Goal: Information Seeking & Learning: Find specific fact

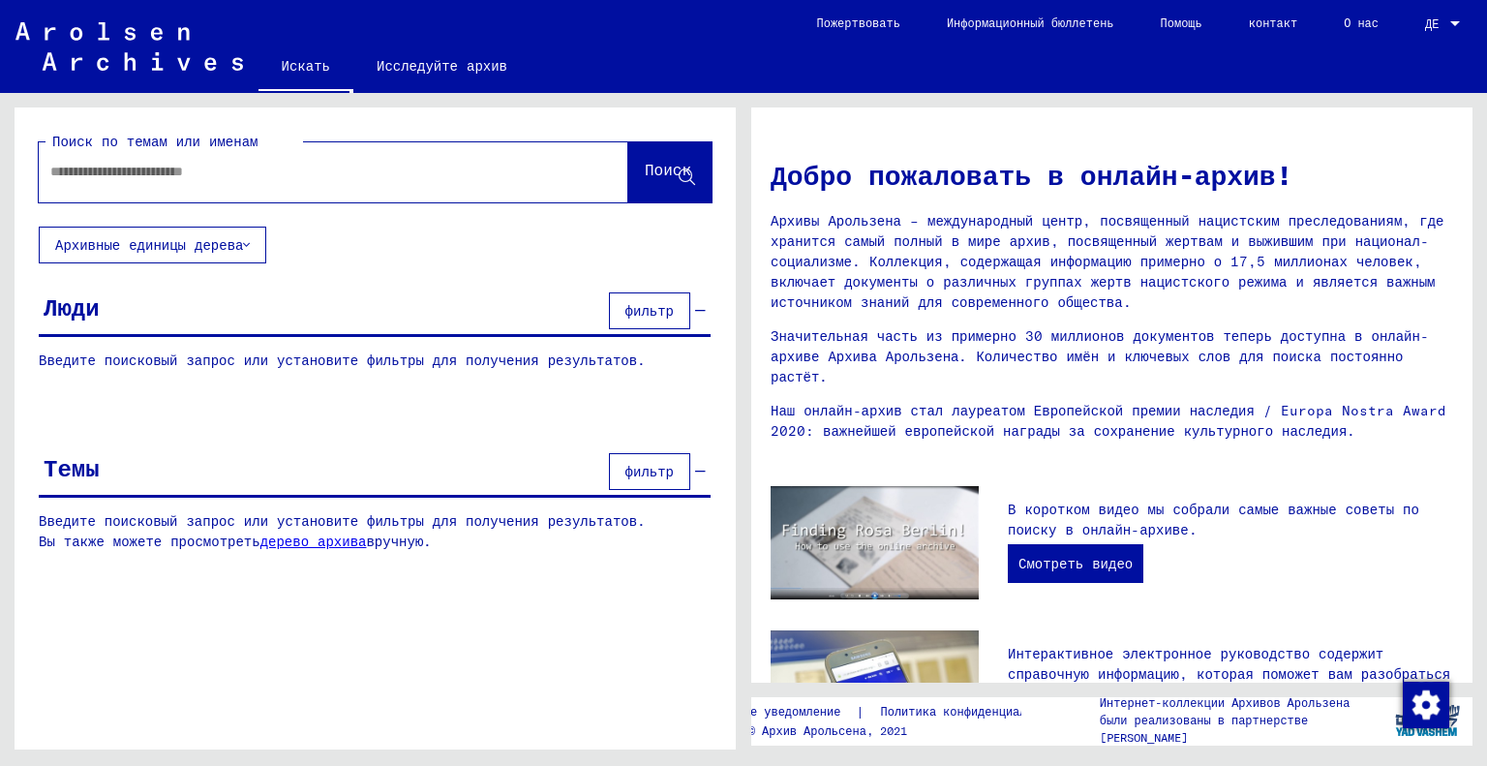
click at [225, 166] on input "text" at bounding box center [310, 172] width 520 height 20
paste input "*******"
click at [645, 185] on span "Поиск" at bounding box center [670, 175] width 50 height 20
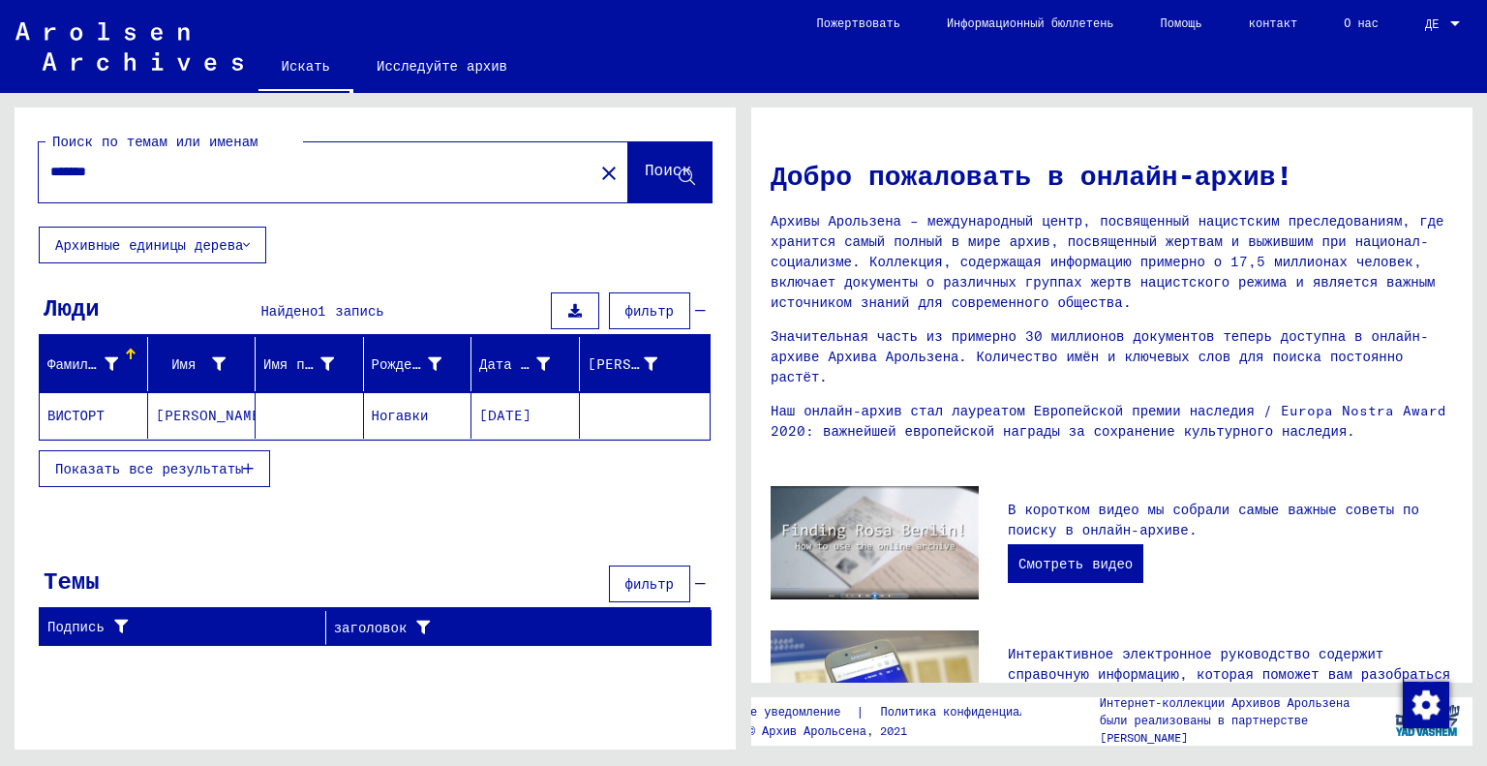
click at [83, 419] on font "ВИСТОРТ" at bounding box center [75, 415] width 57 height 17
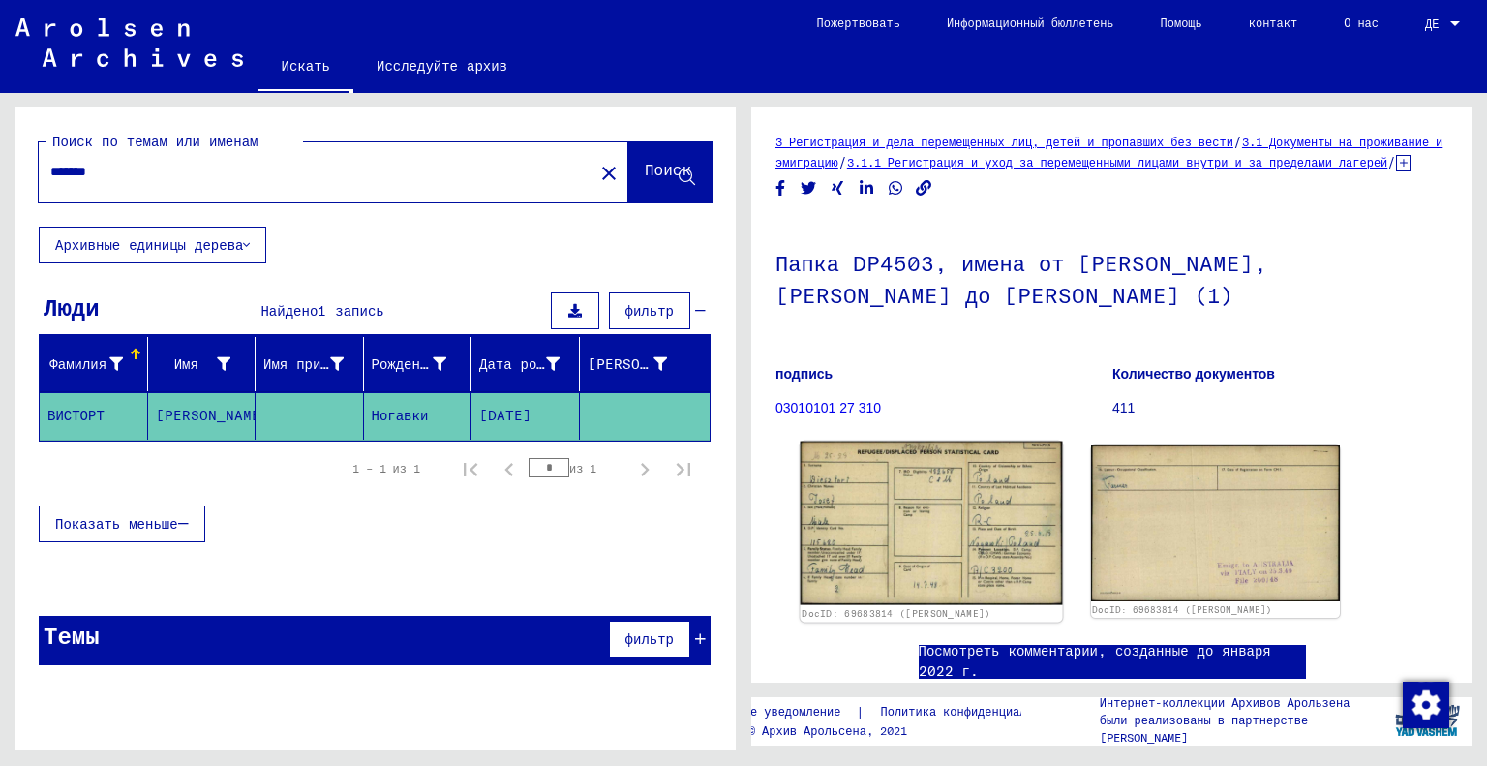
click at [888, 514] on img at bounding box center [931, 524] width 261 height 164
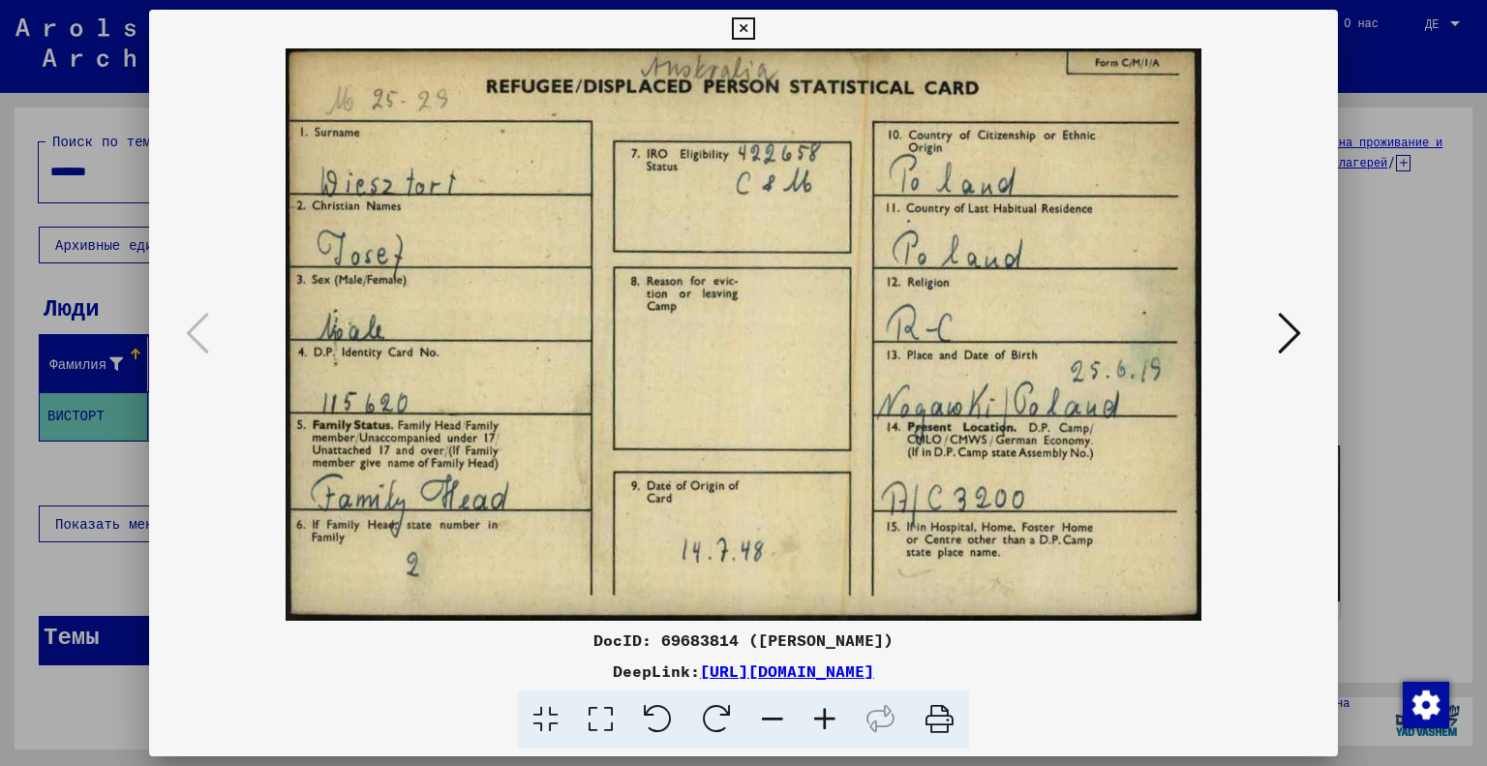
click at [1303, 328] on button at bounding box center [1290, 334] width 35 height 55
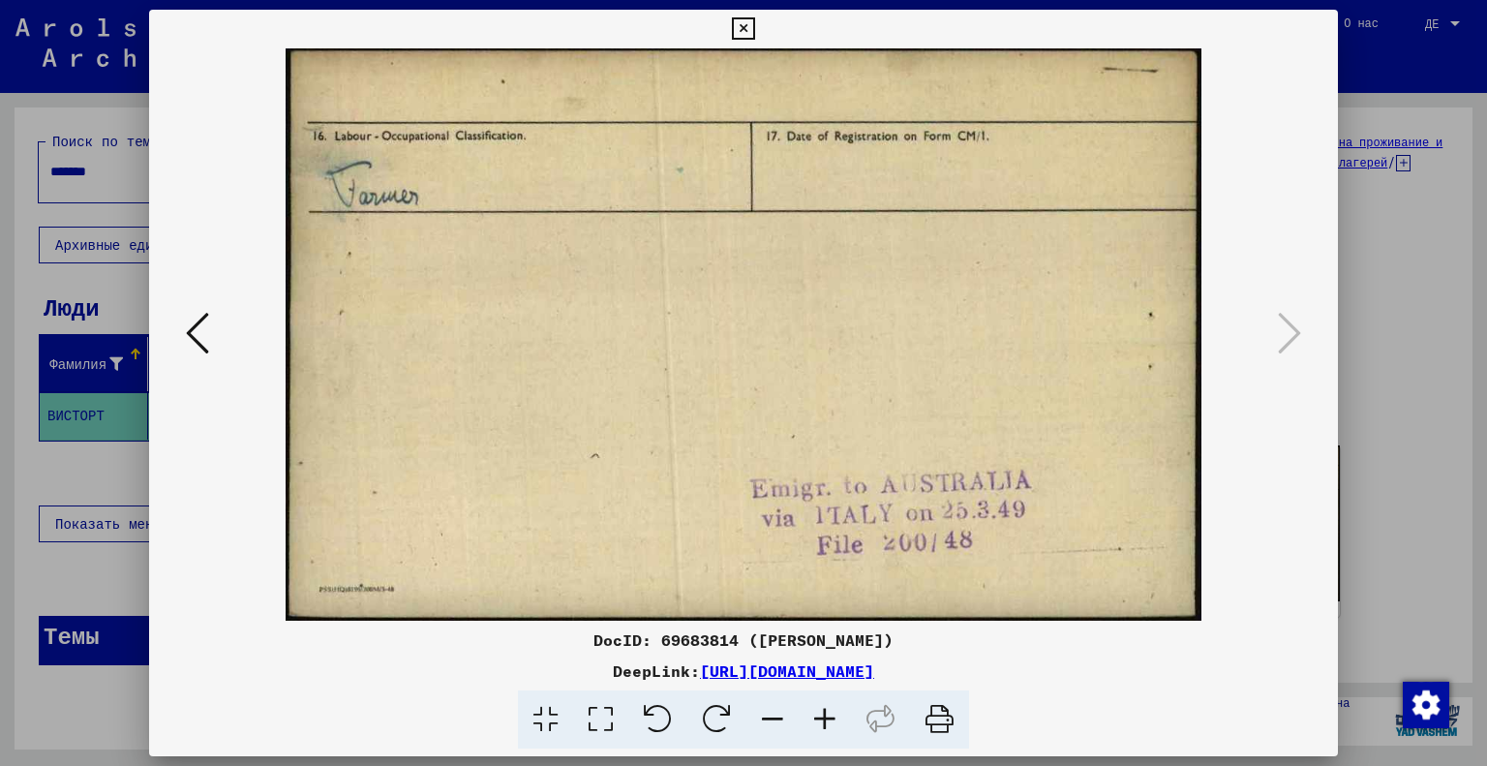
click at [874, 661] on font "[URL][DOMAIN_NAME]" at bounding box center [787, 670] width 174 height 19
click at [190, 317] on icon at bounding box center [197, 333] width 23 height 46
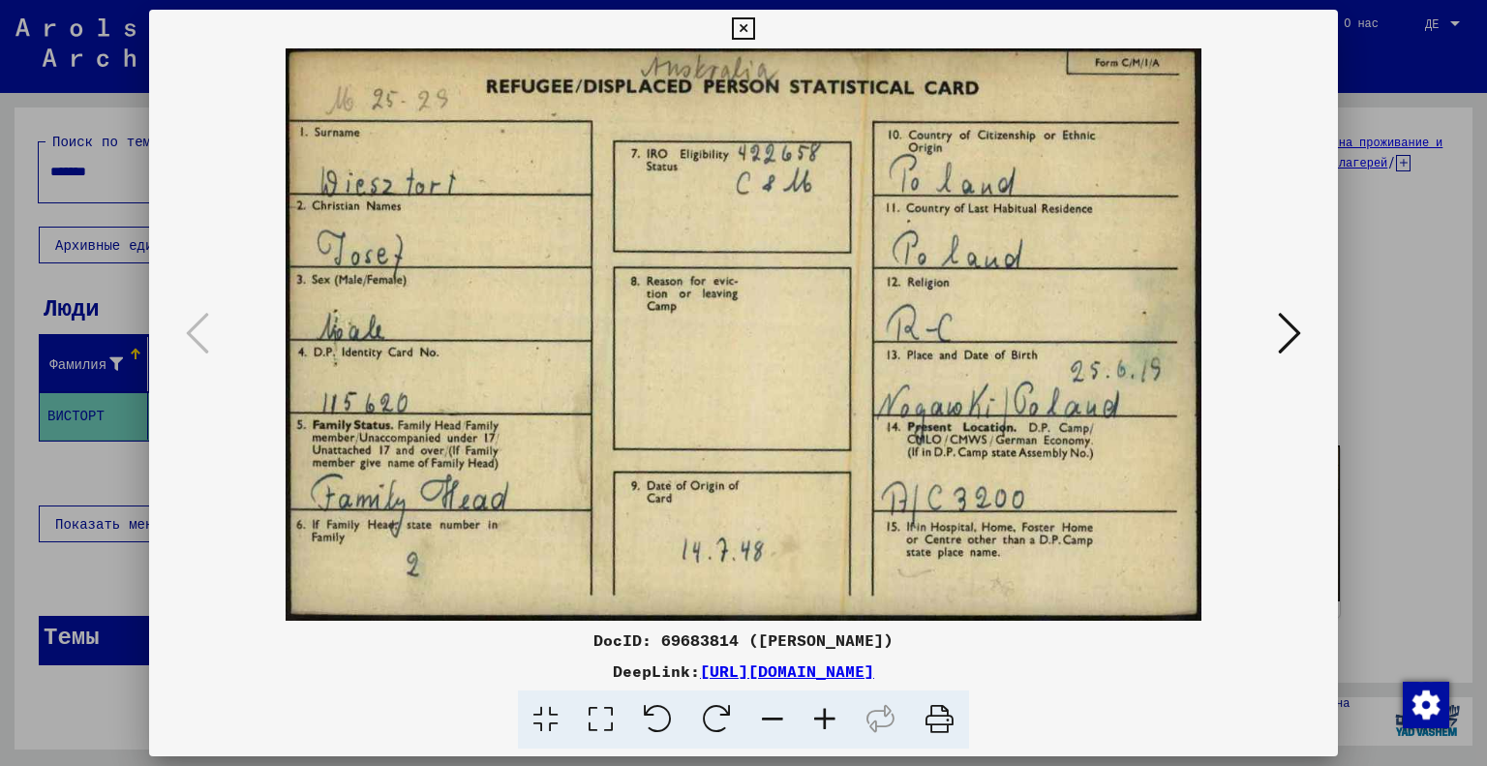
click at [1323, 475] on div at bounding box center [744, 334] width 1190 height 572
click at [1385, 475] on div at bounding box center [743, 383] width 1487 height 766
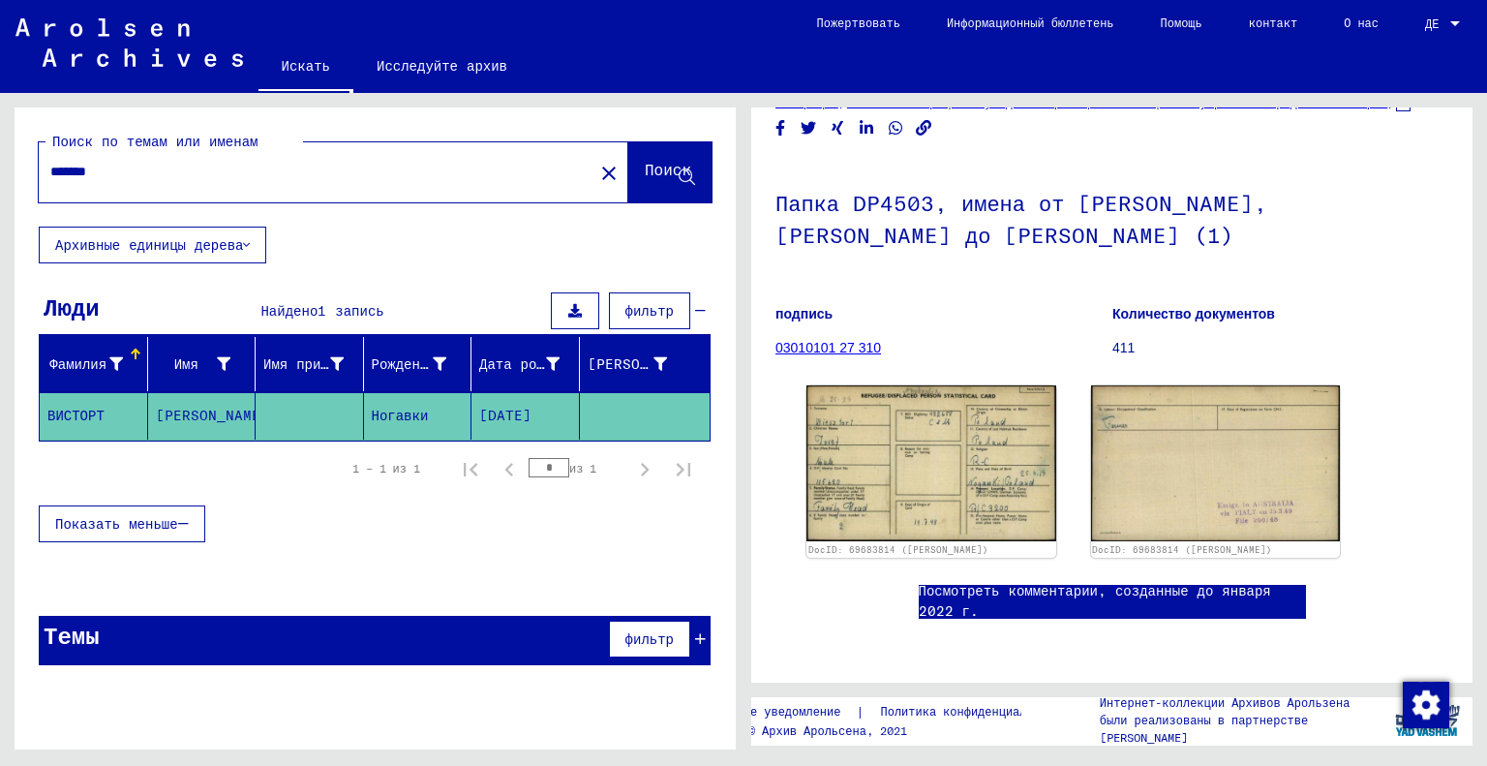
scroll to position [161, 0]
click at [1065, 582] on font "Посмотреть комментарии, созданные до января 2022 г." at bounding box center [1095, 601] width 353 height 38
click at [190, 177] on input "*******" at bounding box center [316, 172] width 532 height 20
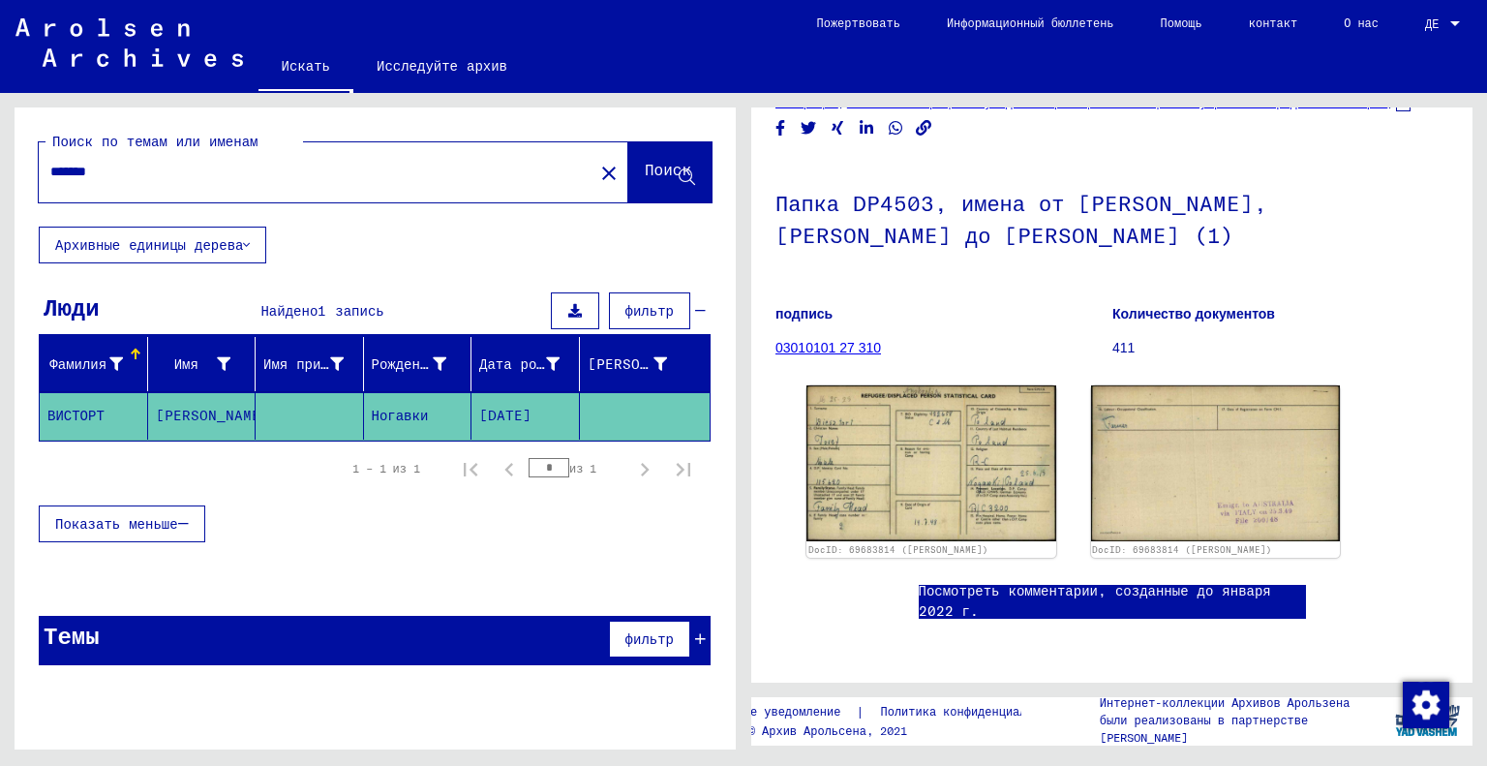
paste input "text"
type input "*******"
click at [662, 179] on font "Поиск" at bounding box center [668, 171] width 46 height 19
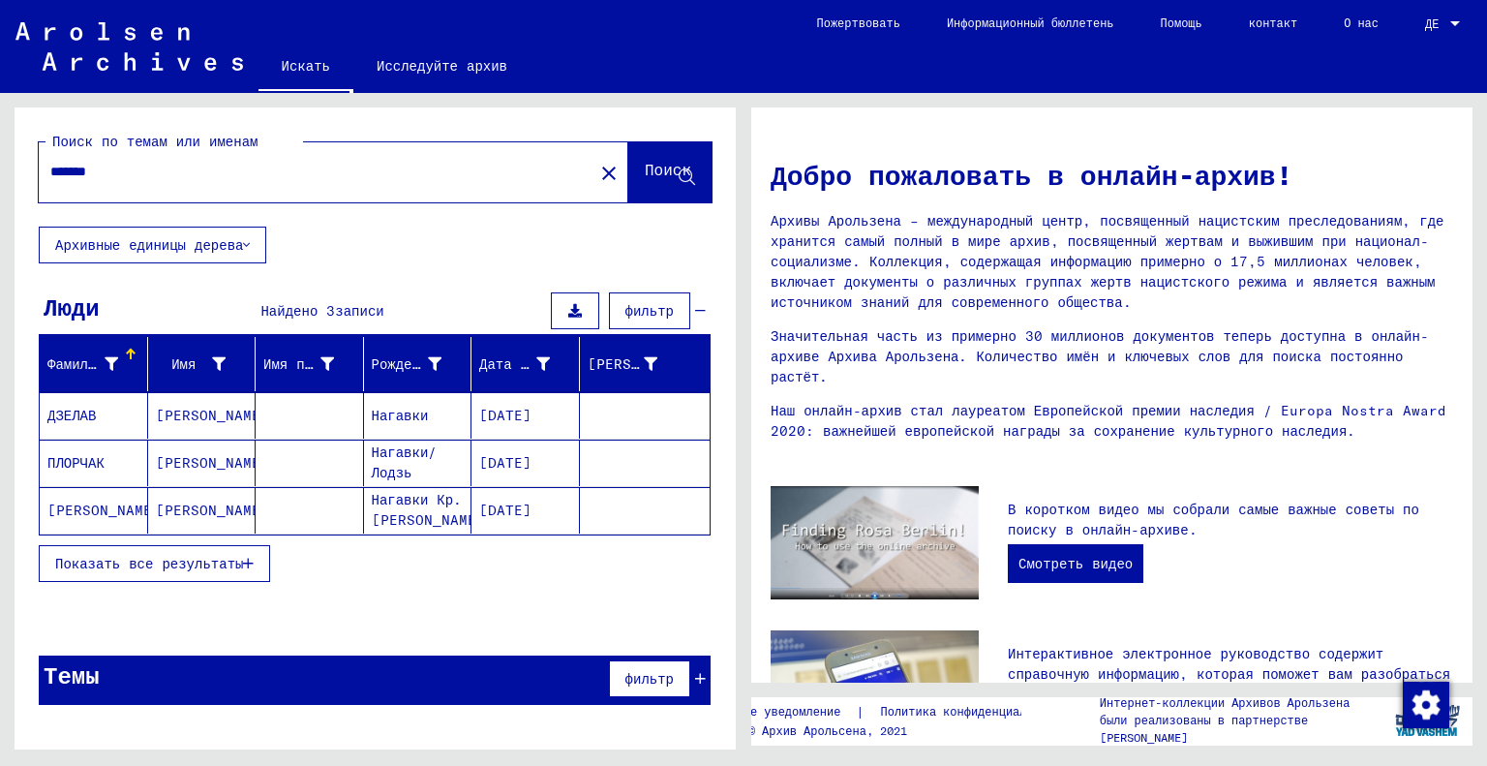
click at [332, 416] on mat-cell at bounding box center [310, 415] width 108 height 46
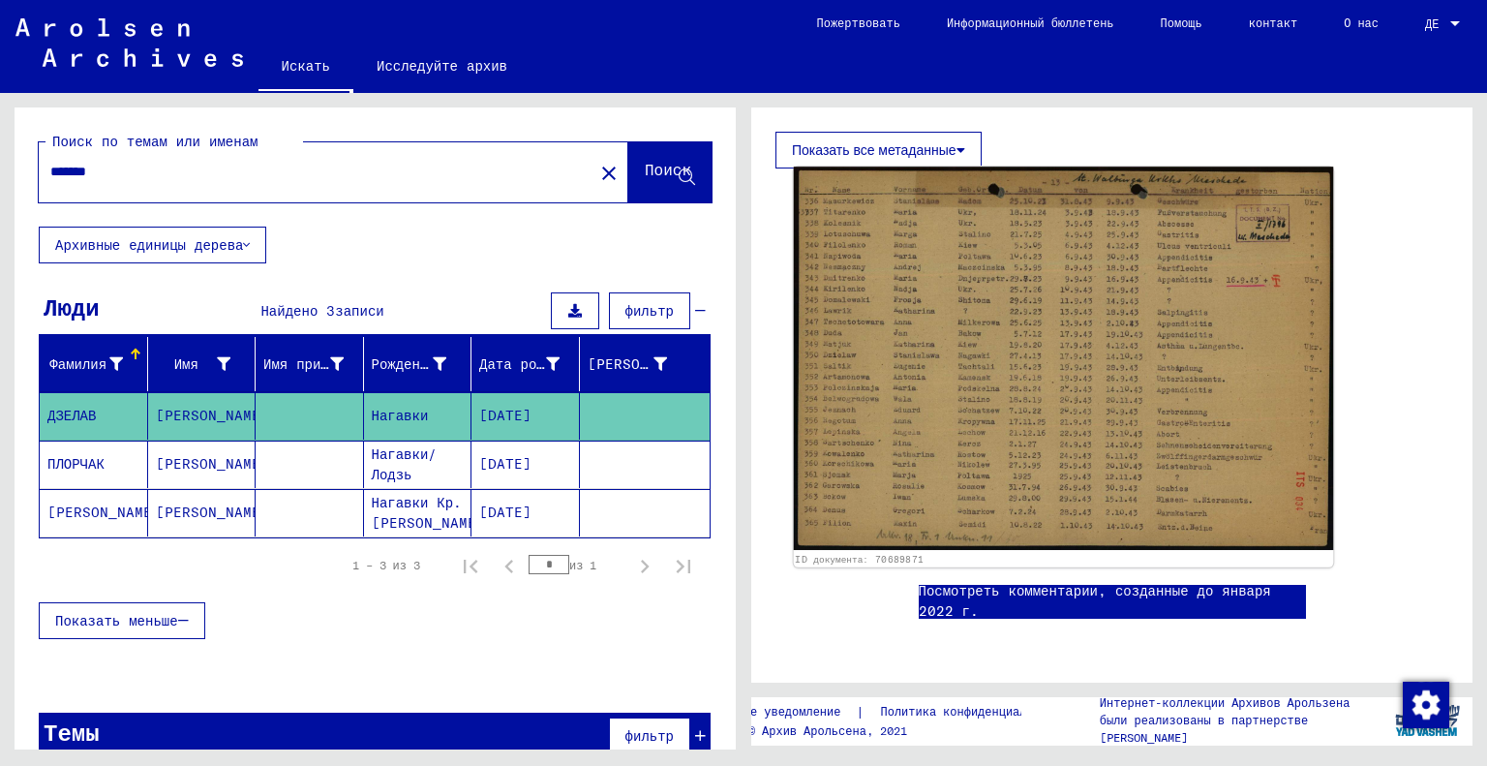
scroll to position [322, 0]
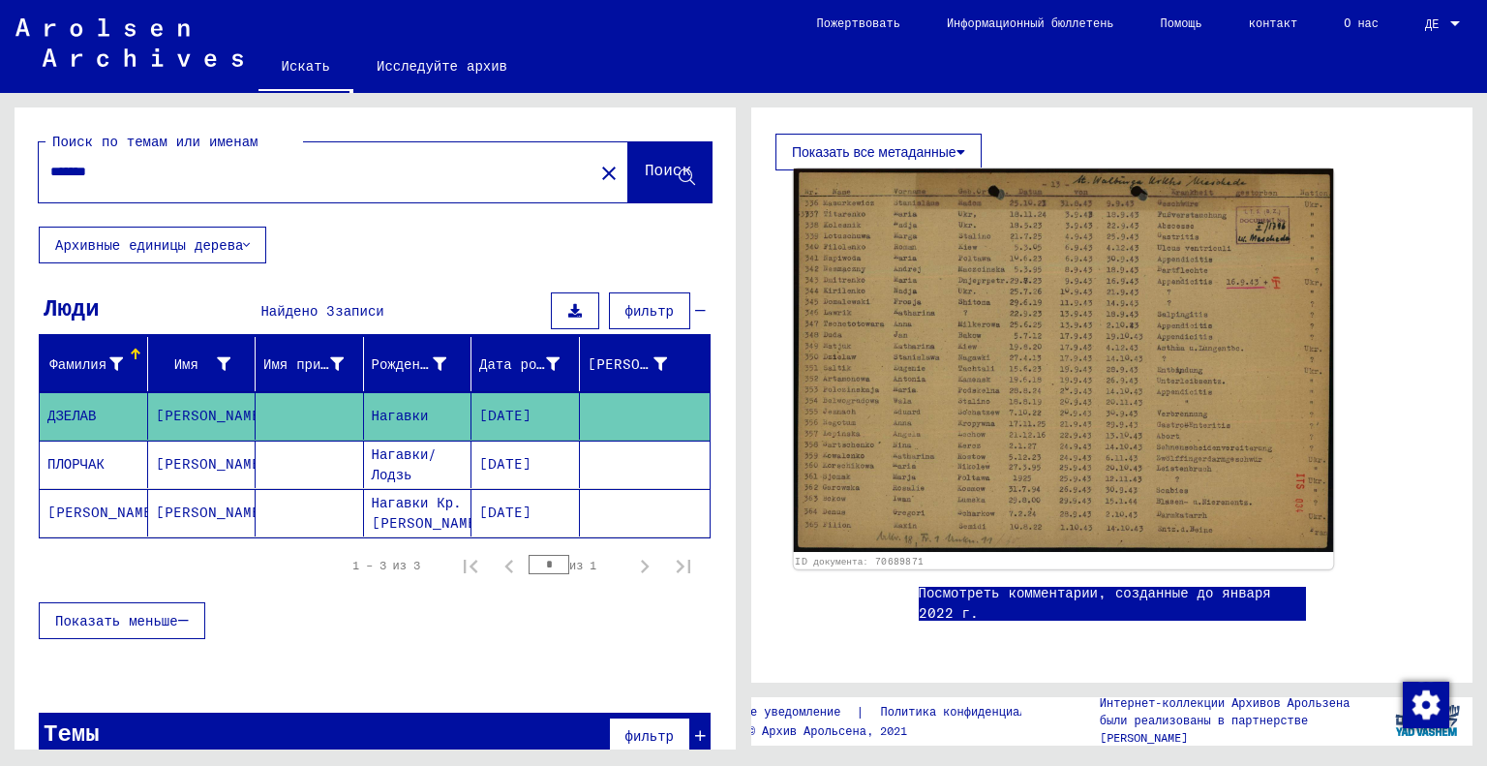
click at [958, 367] on img at bounding box center [1064, 360] width 540 height 383
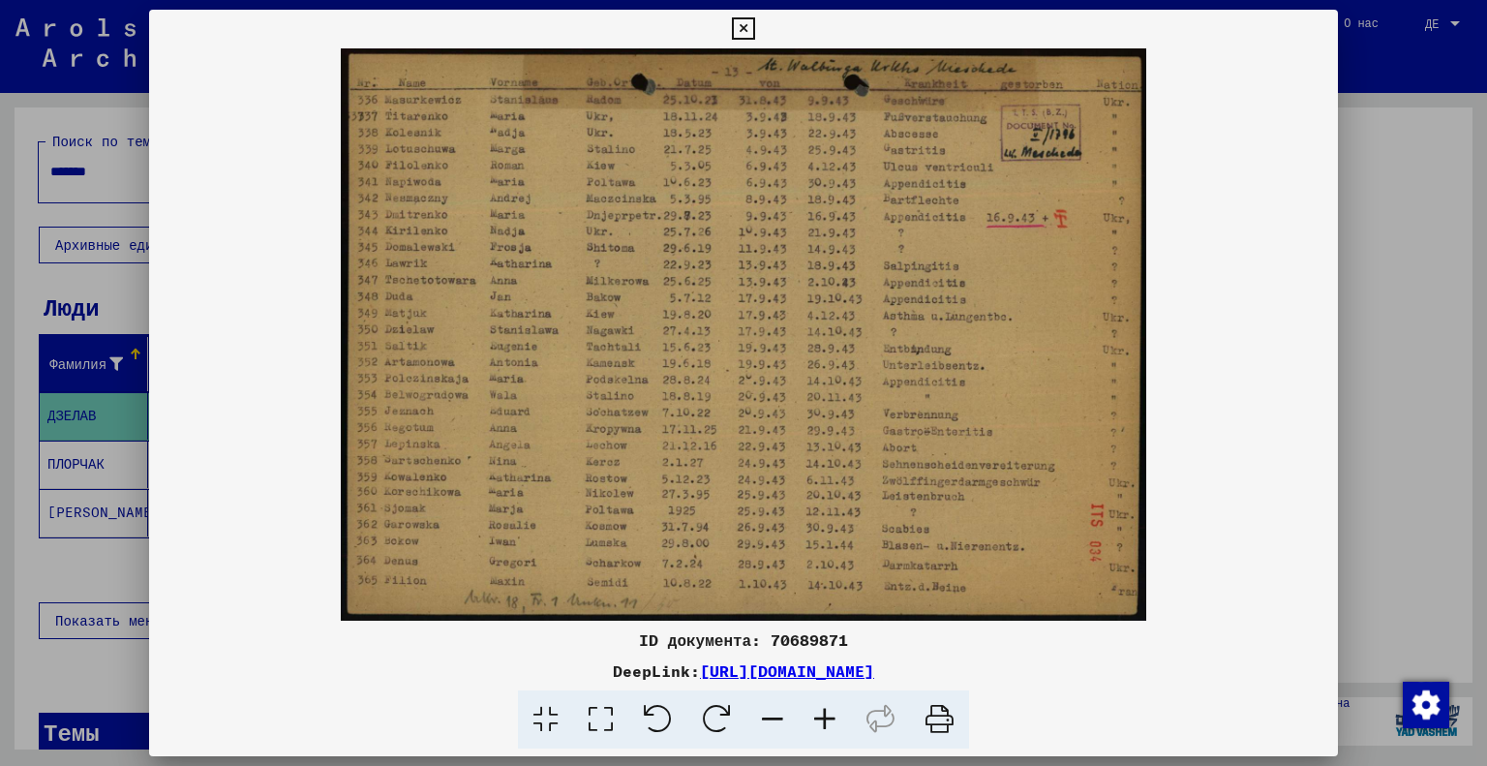
click at [700, 669] on font "[URL][DOMAIN_NAME]" at bounding box center [787, 670] width 174 height 19
click at [1410, 429] on div at bounding box center [743, 383] width 1487 height 766
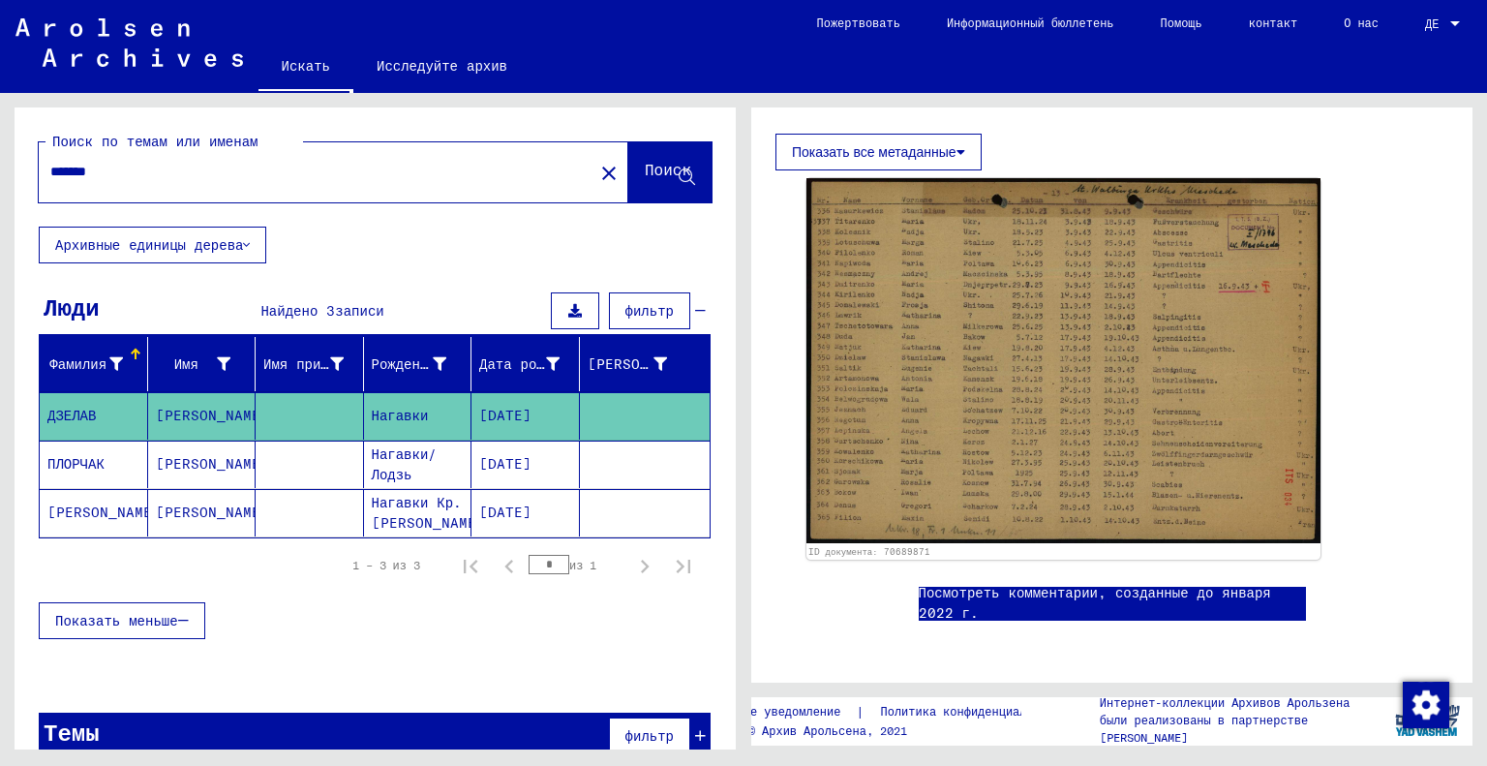
click at [122, 520] on mat-cell "[PERSON_NAME]" at bounding box center [94, 512] width 108 height 47
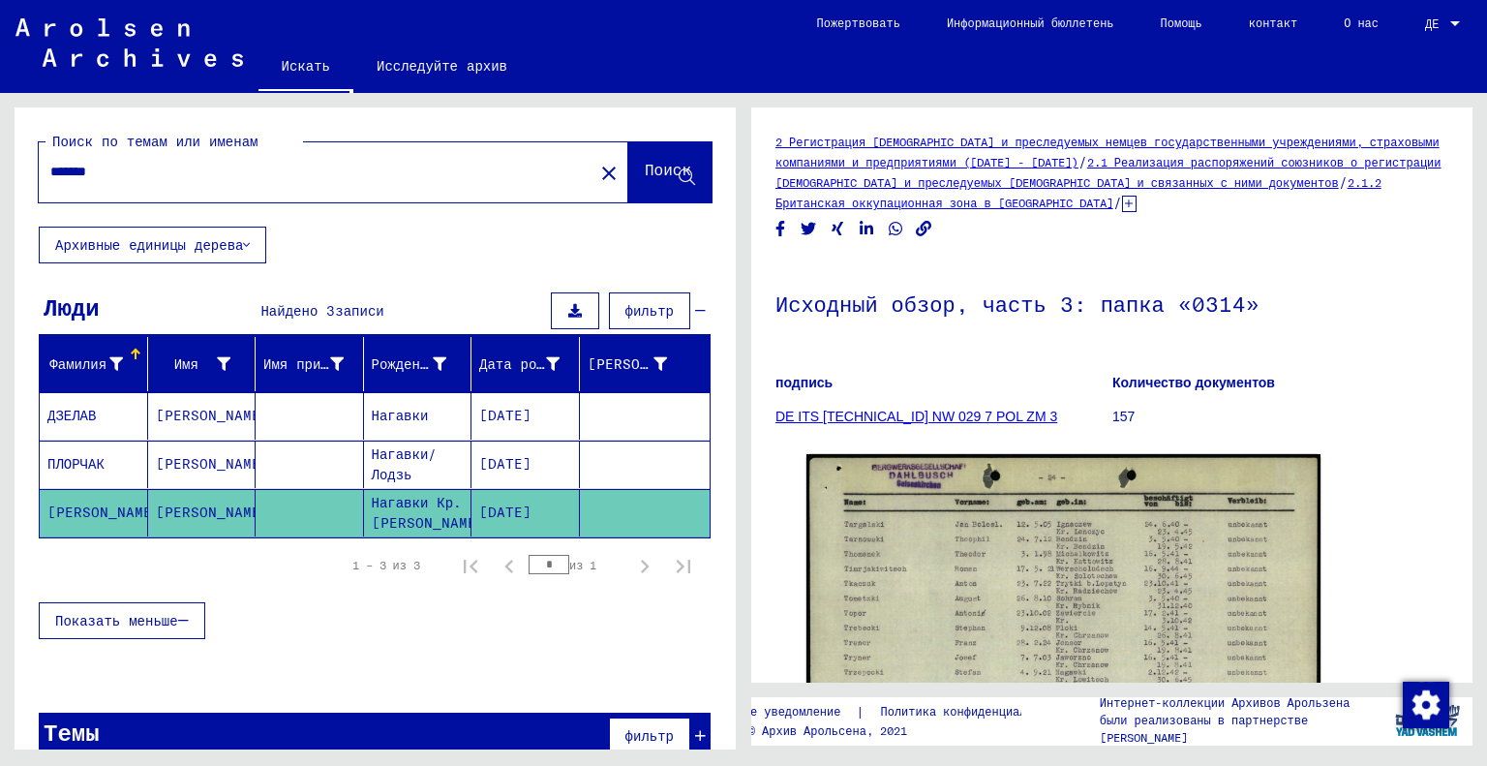
click at [197, 189] on div "*******" at bounding box center [310, 172] width 543 height 44
click at [116, 157] on div "*******" at bounding box center [310, 172] width 543 height 44
click at [598, 169] on mat-icon "close" at bounding box center [609, 173] width 23 height 23
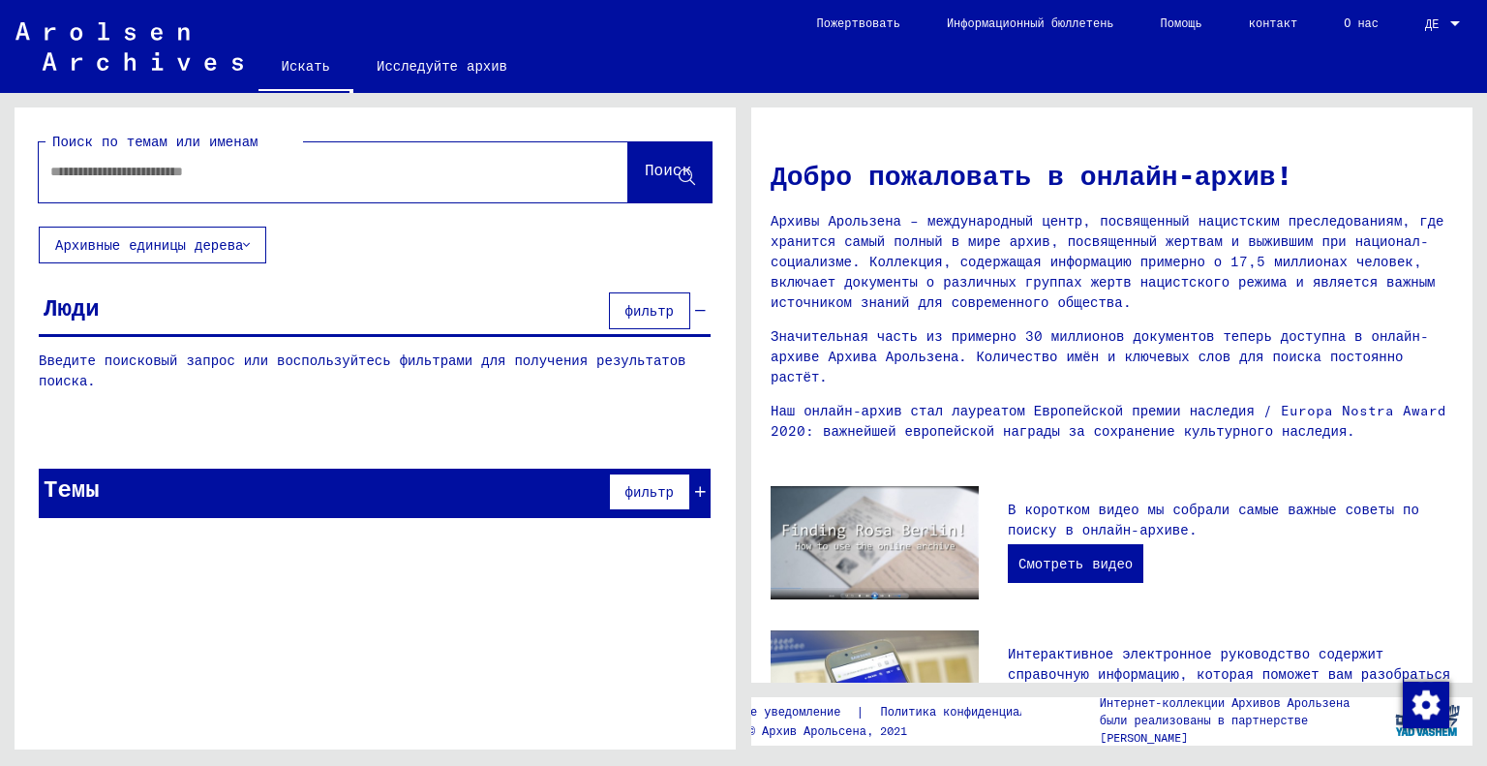
click at [161, 169] on input "text" at bounding box center [310, 172] width 520 height 20
paste input "*******"
type input "*******"
click at [672, 177] on font "Поиск" at bounding box center [668, 169] width 46 height 19
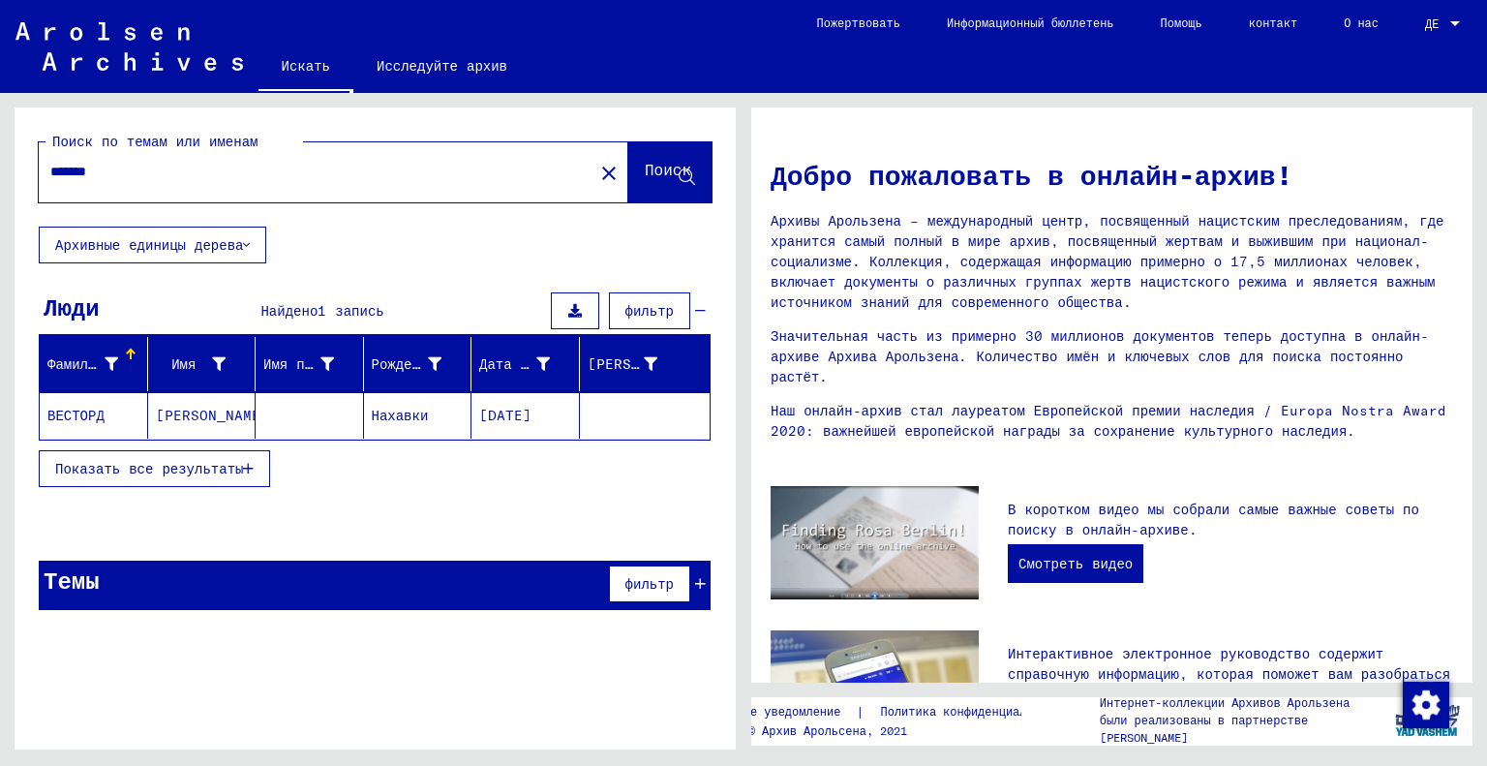
click at [283, 414] on mat-cell at bounding box center [310, 415] width 108 height 46
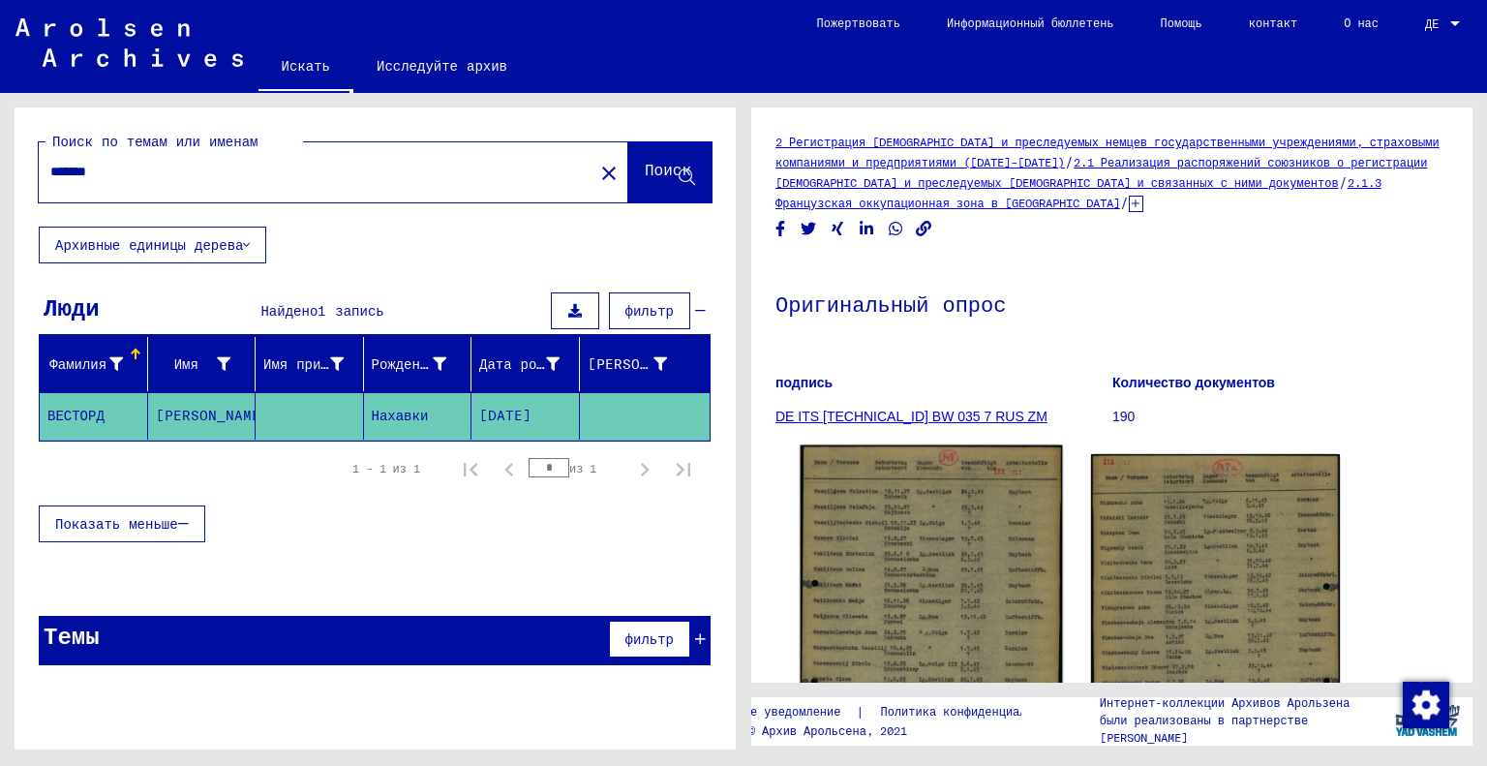
scroll to position [161, 0]
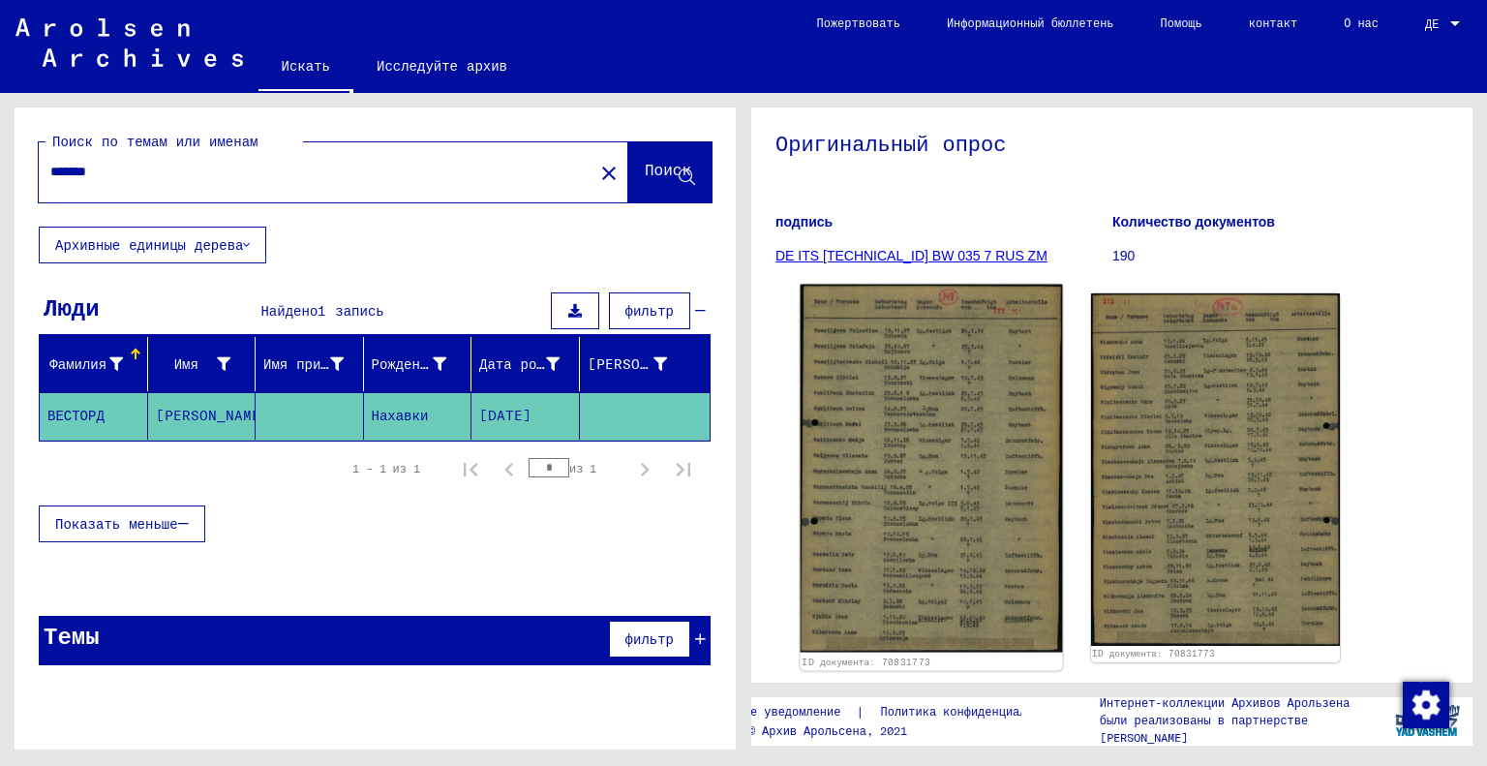
click at [923, 479] on img at bounding box center [931, 469] width 261 height 369
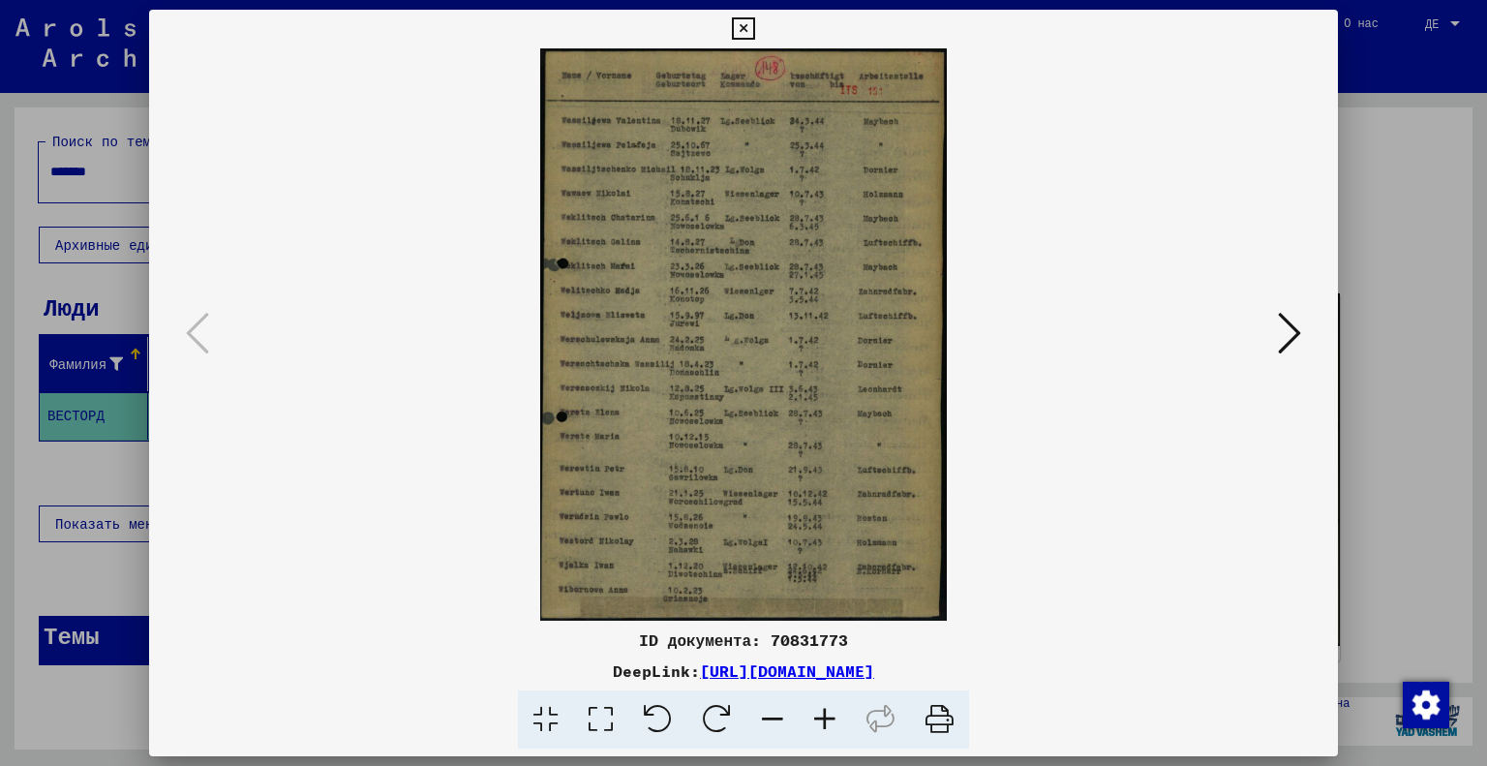
click at [826, 718] on icon at bounding box center [825, 719] width 52 height 59
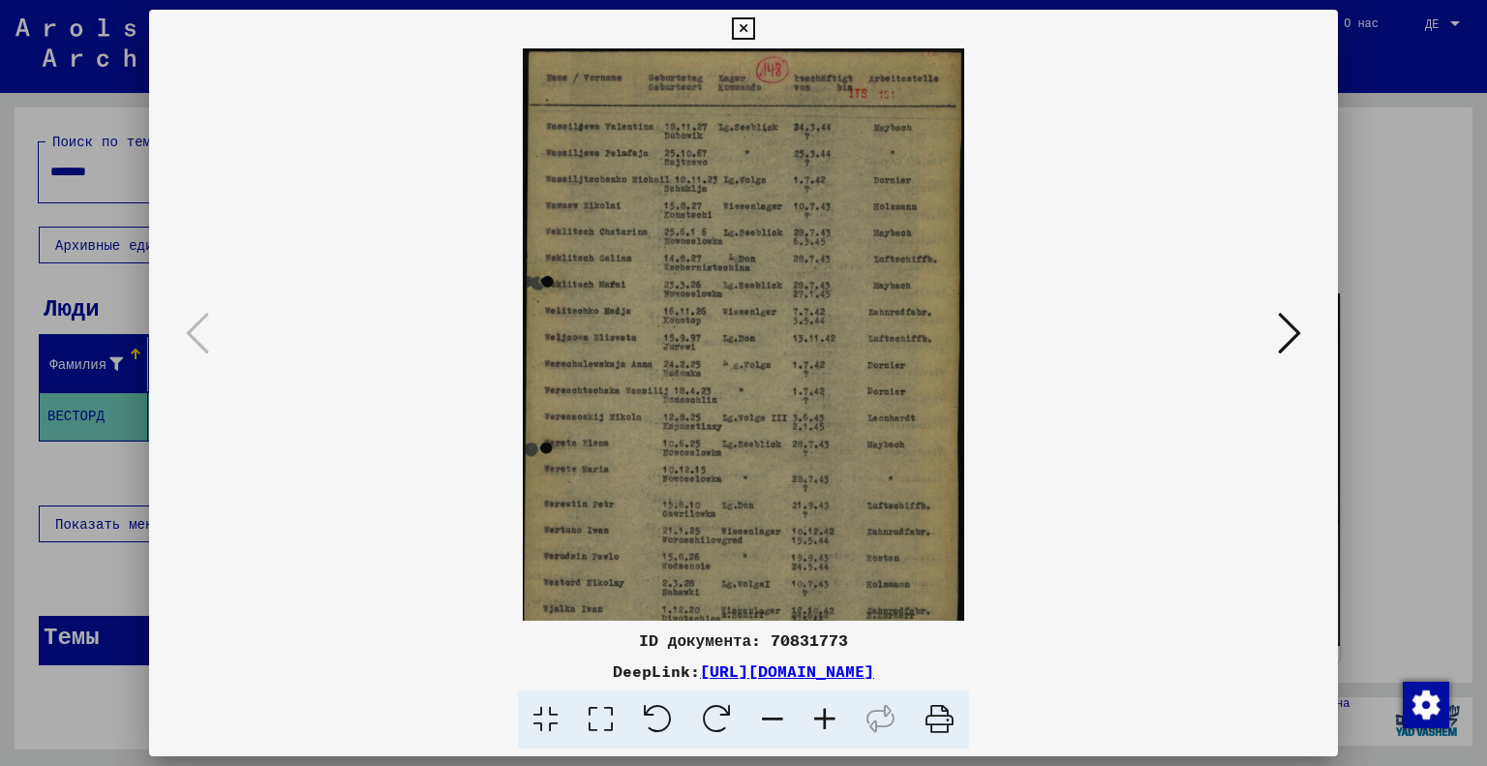
click at [826, 718] on icon at bounding box center [825, 719] width 52 height 59
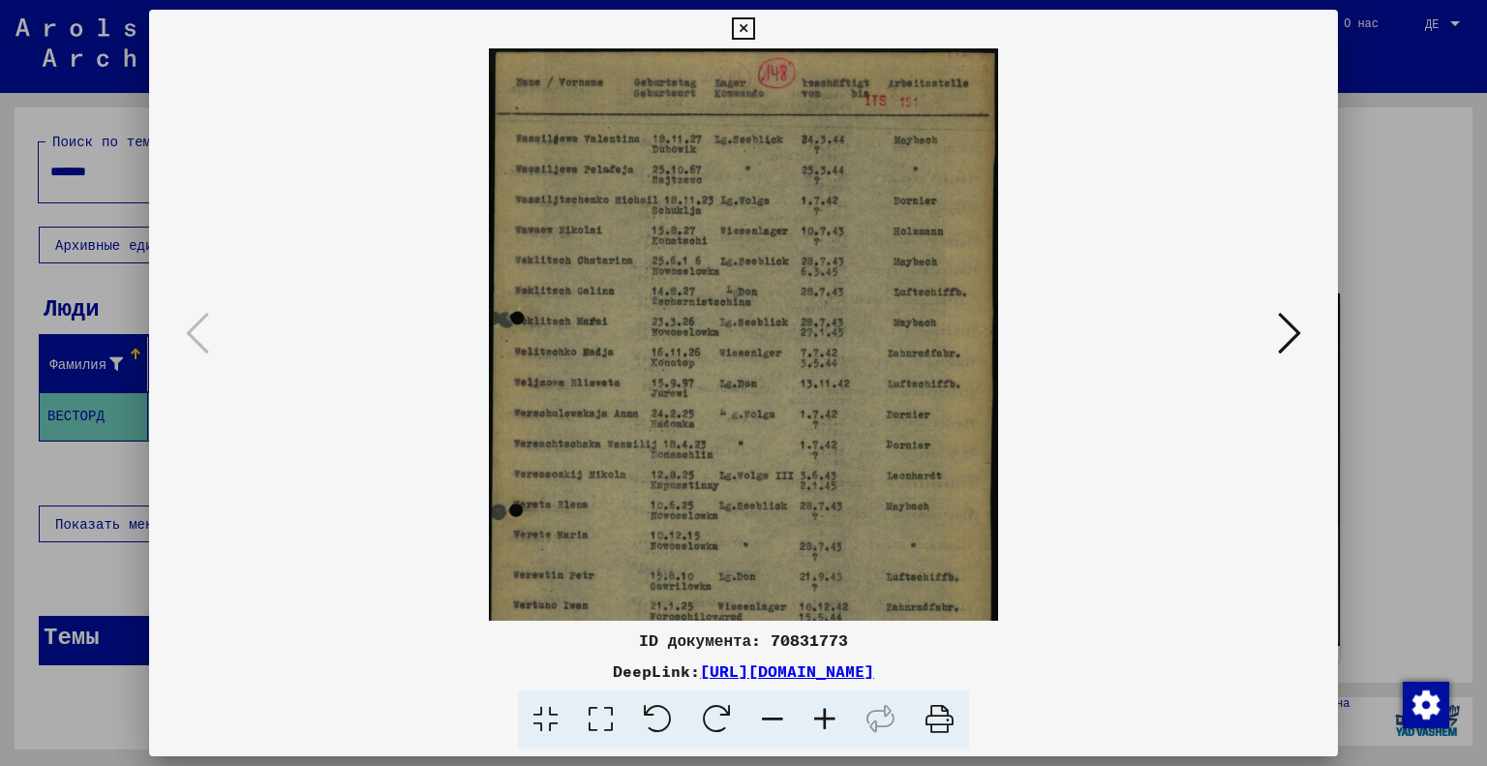
click at [826, 718] on icon at bounding box center [825, 719] width 52 height 59
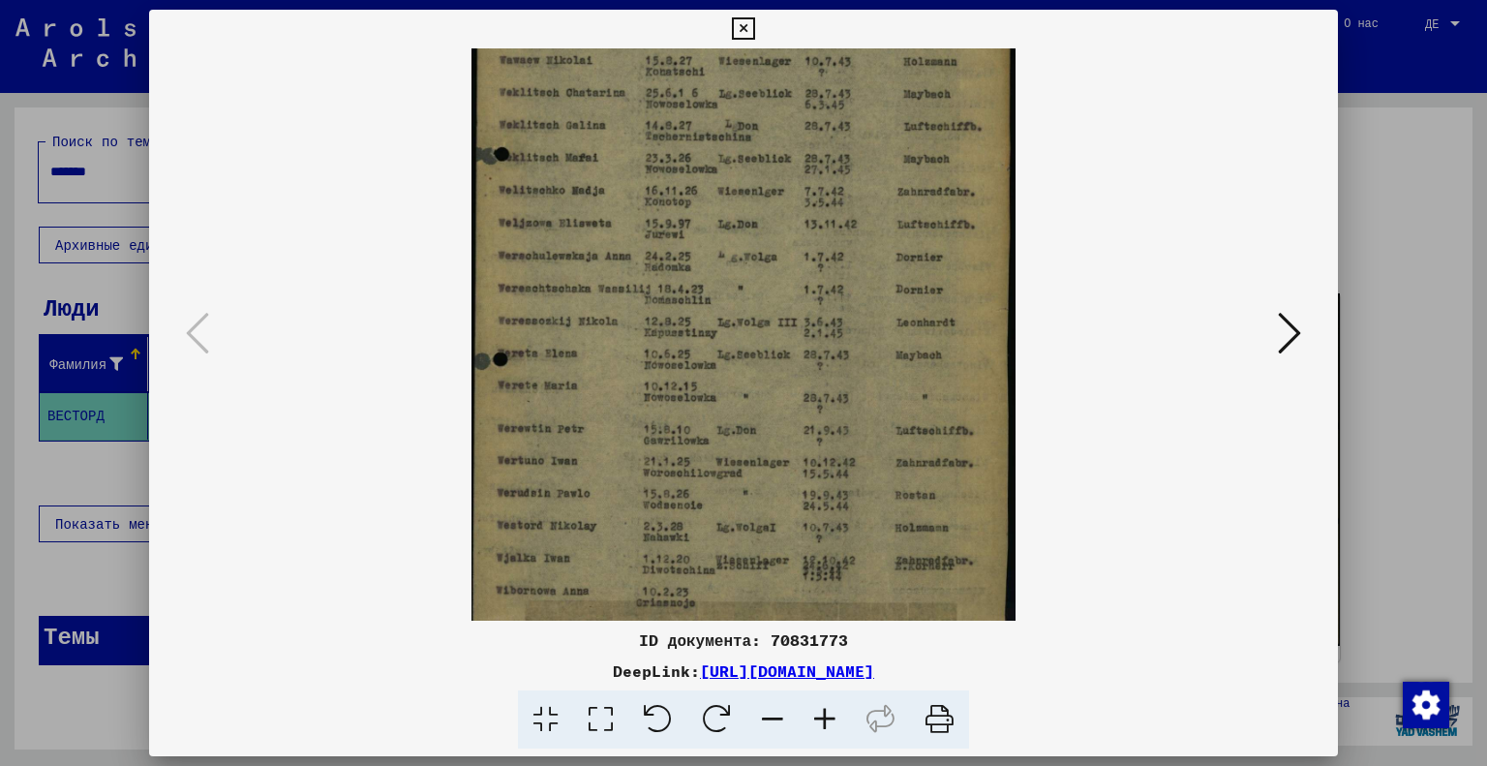
scroll to position [194, 0]
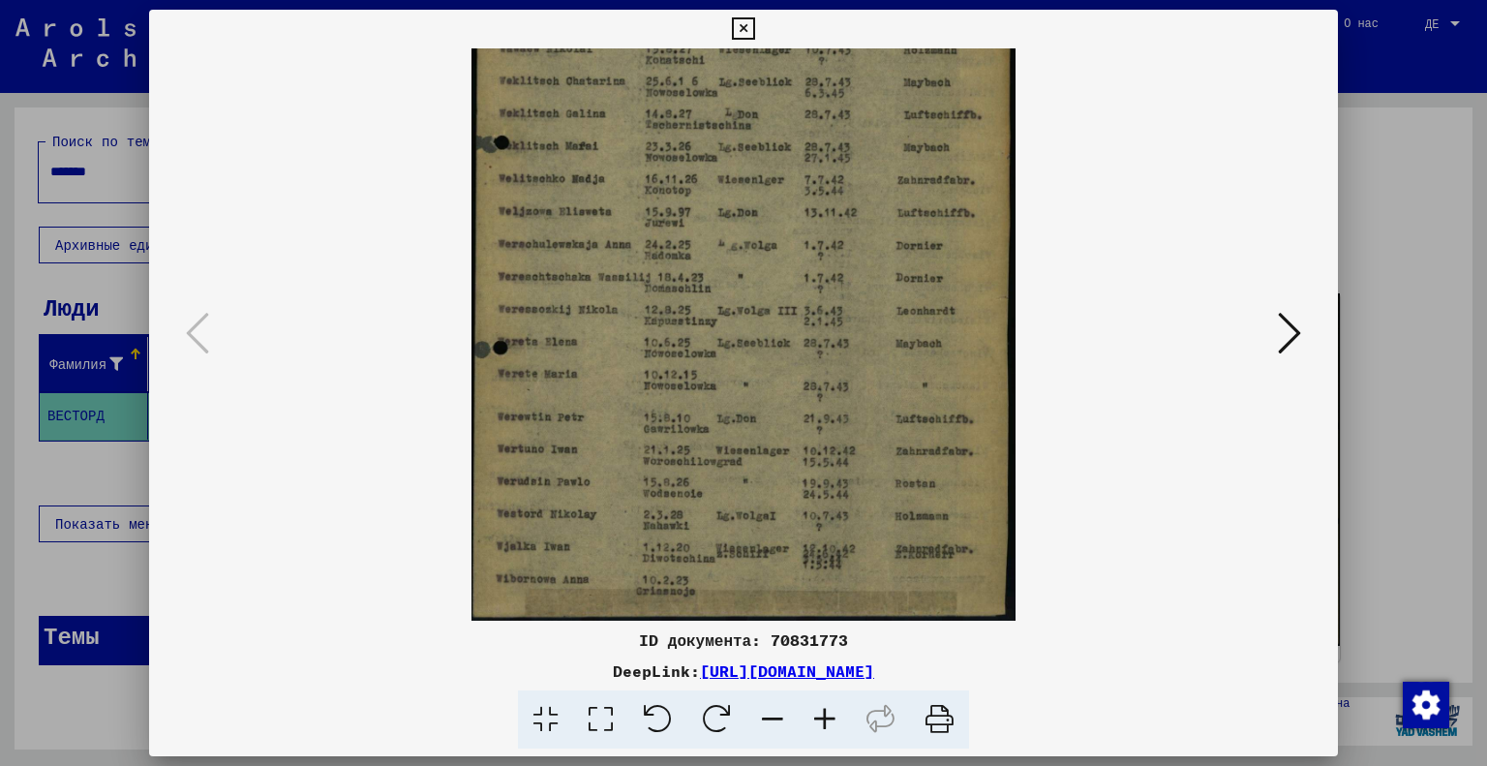
drag, startPoint x: 872, startPoint y: 545, endPoint x: 909, endPoint y: 142, distance: 404.6
click at [909, 142] on img at bounding box center [744, 238] width 544 height 766
drag, startPoint x: 802, startPoint y: 526, endPoint x: 813, endPoint y: 478, distance: 48.9
click at [813, 478] on img at bounding box center [744, 238] width 544 height 766
click at [833, 715] on icon at bounding box center [825, 719] width 52 height 59
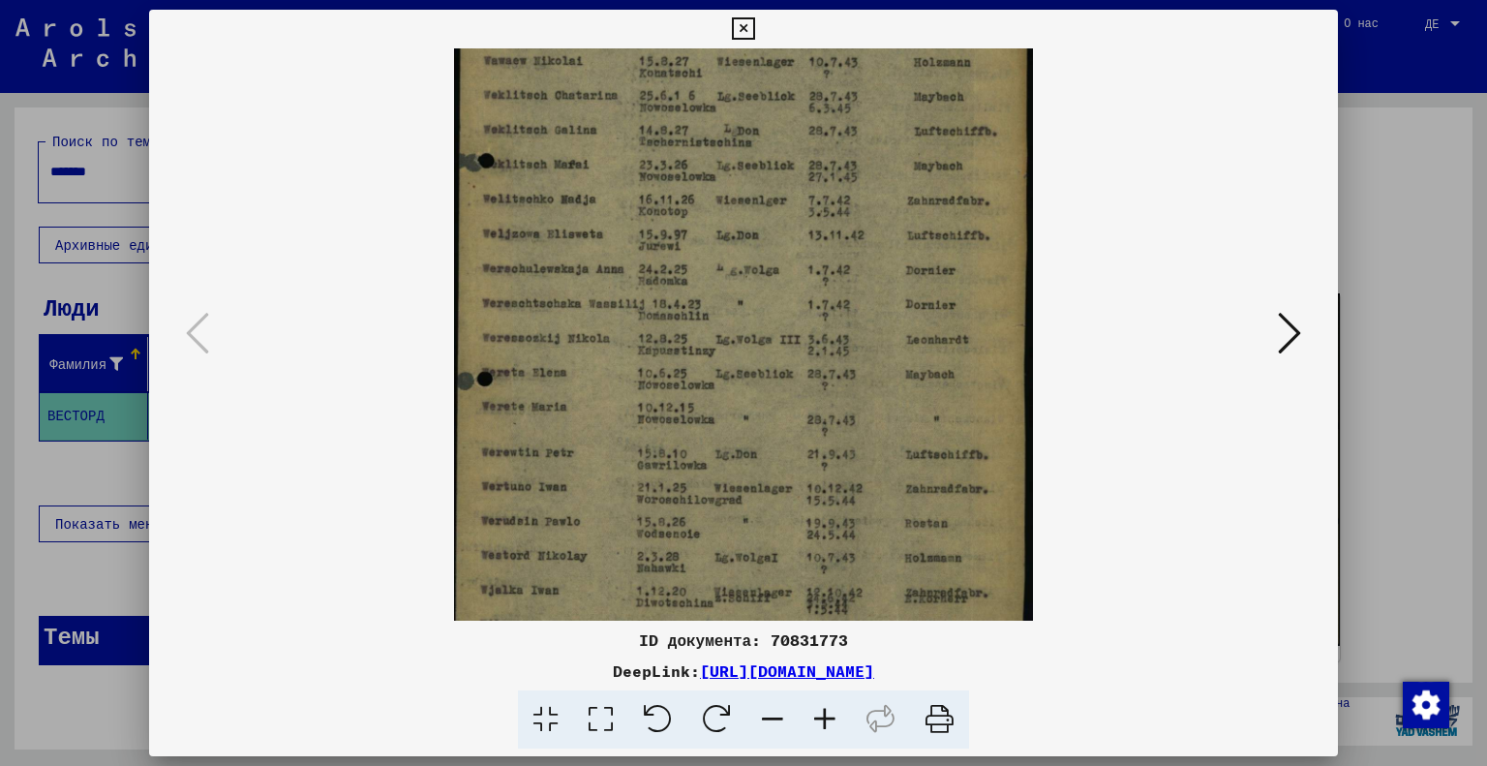
click at [833, 715] on icon at bounding box center [825, 719] width 52 height 59
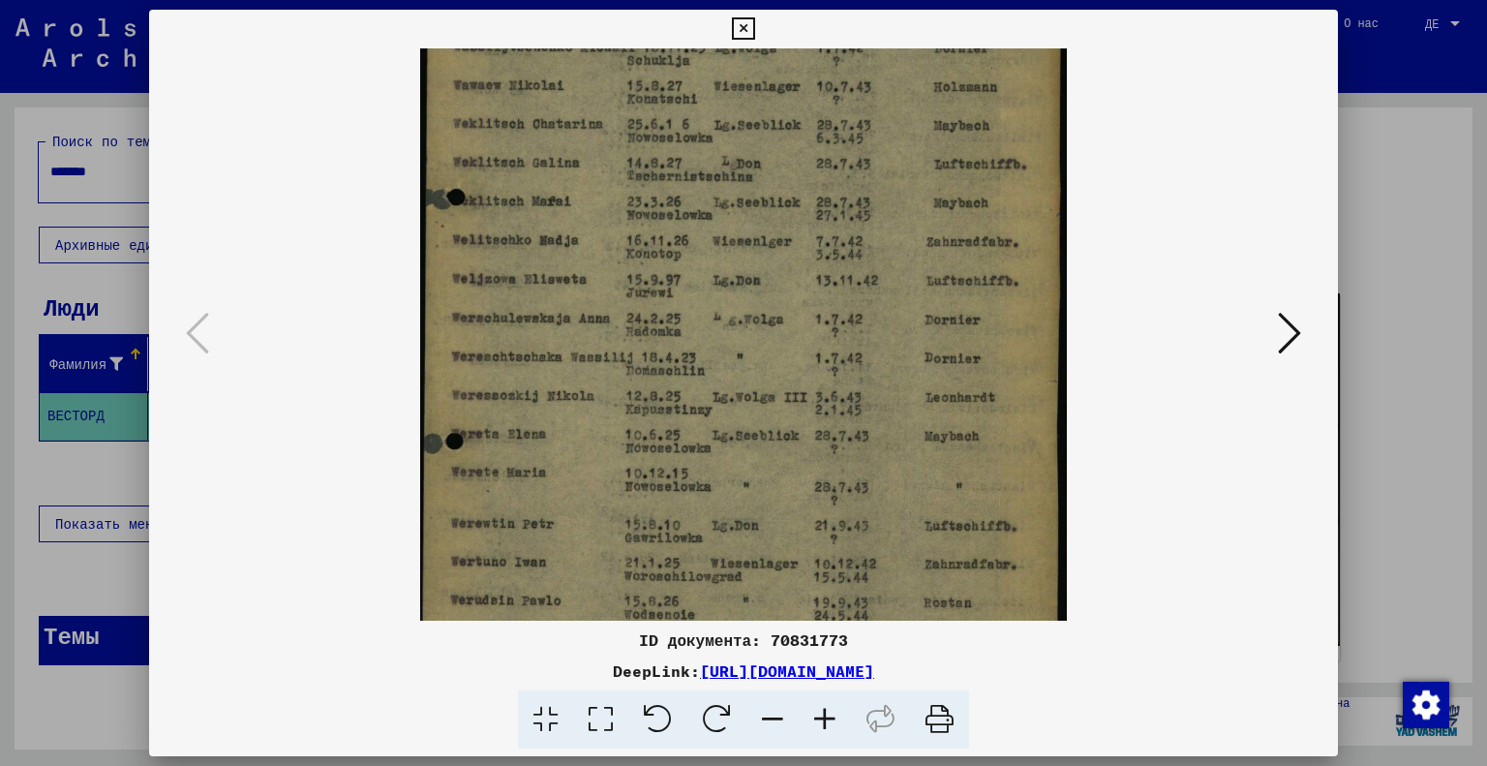
click at [833, 715] on icon at bounding box center [825, 719] width 52 height 59
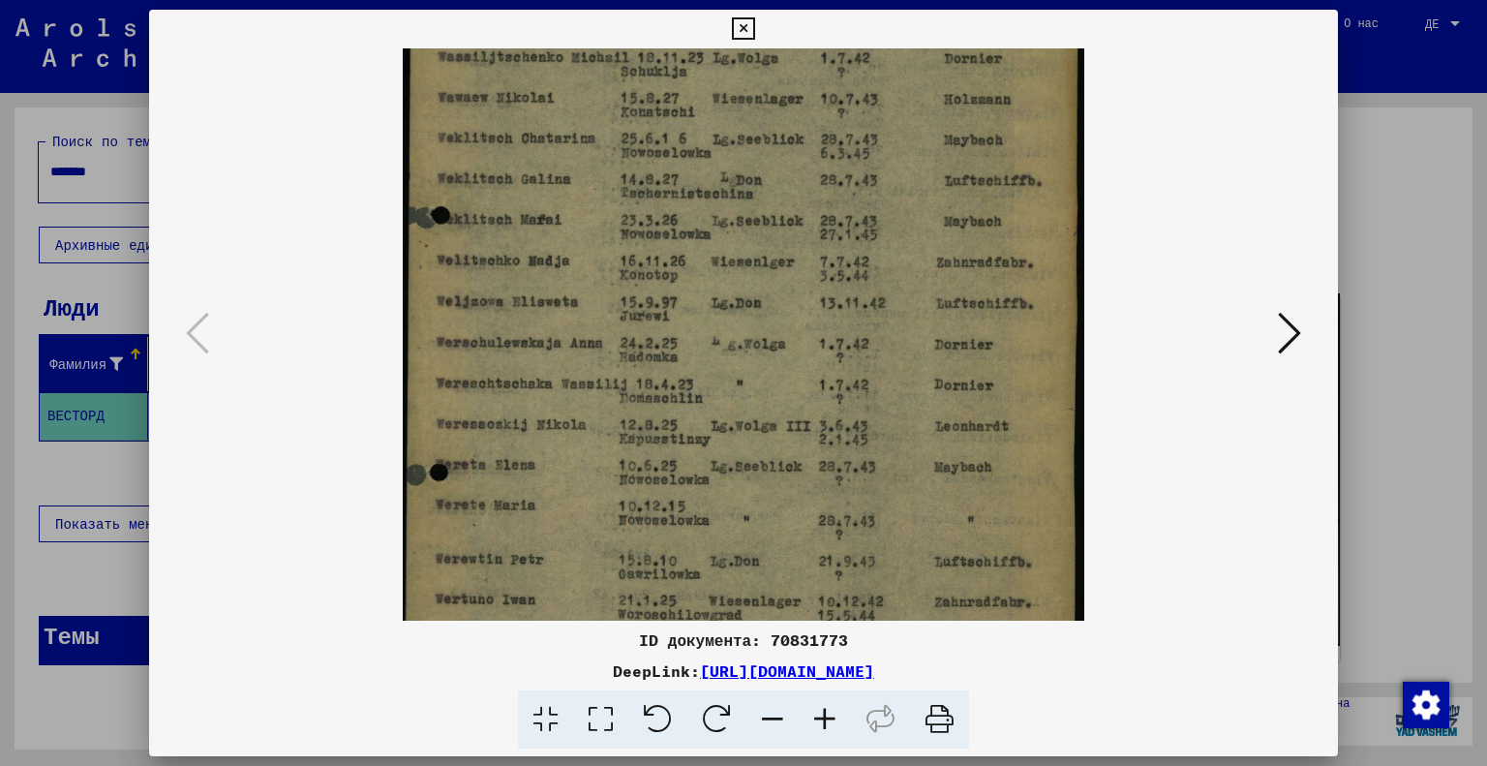
click at [833, 715] on icon at bounding box center [825, 719] width 52 height 59
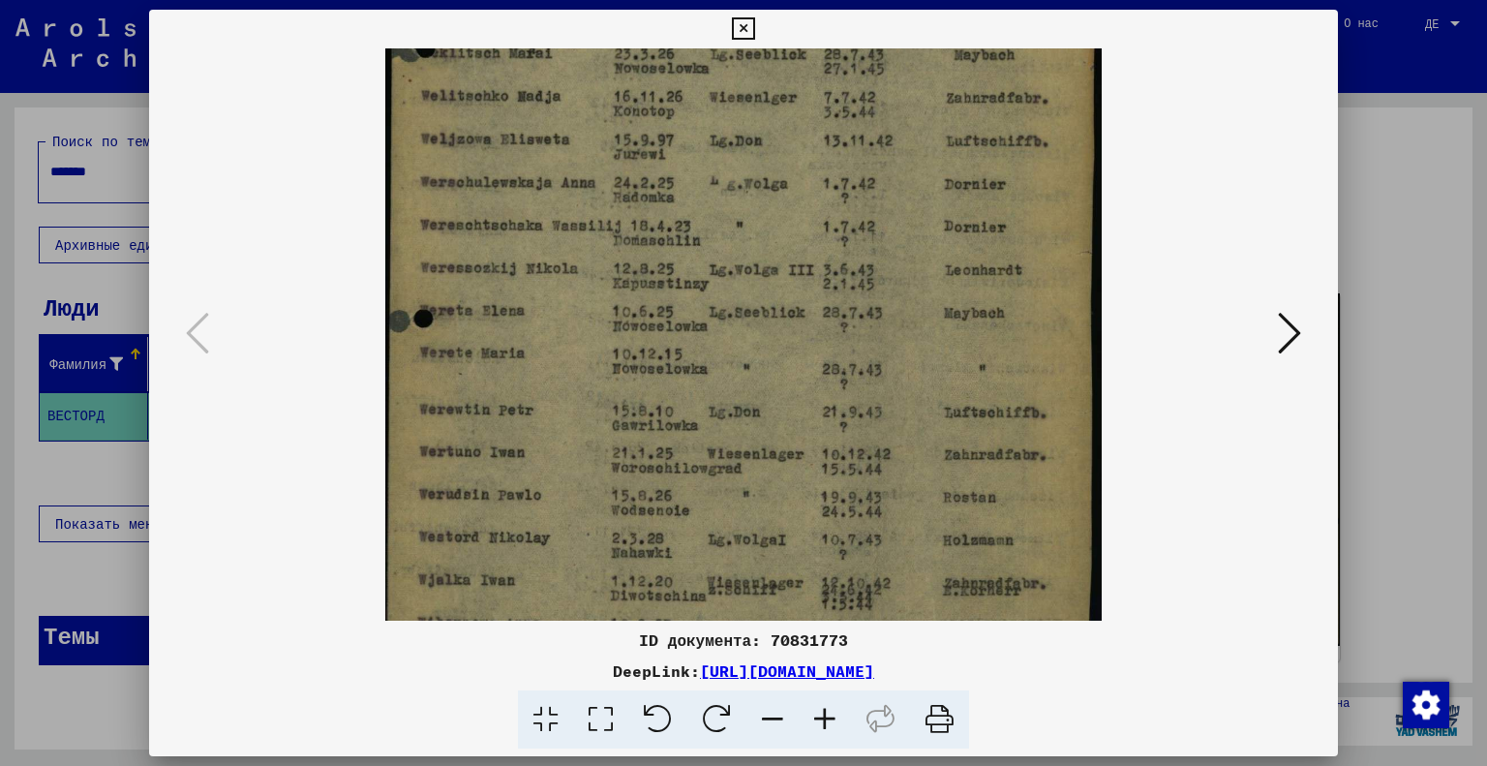
scroll to position [435, 0]
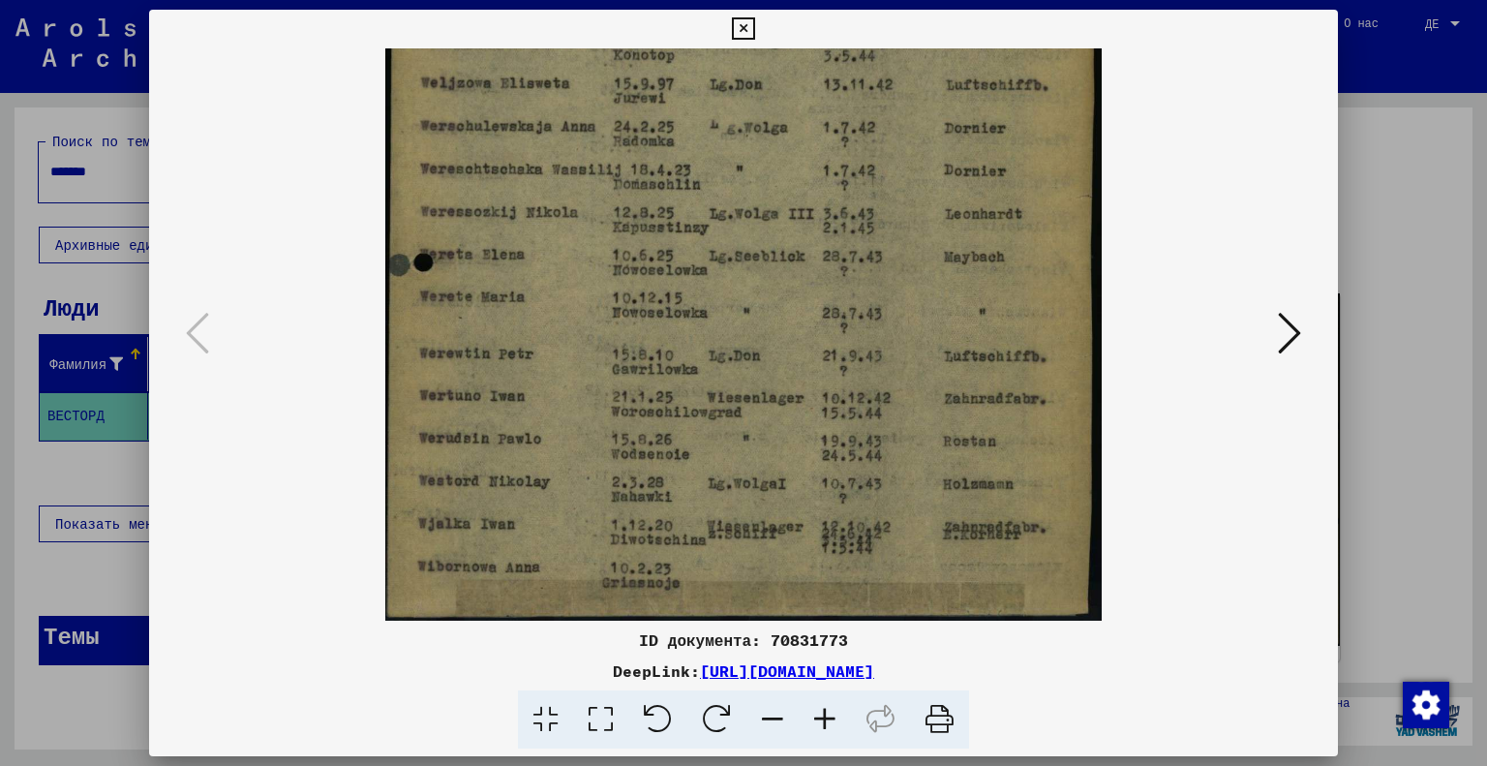
drag, startPoint x: 806, startPoint y: 506, endPoint x: 814, endPoint y: 181, distance: 325.5
click at [814, 181] on img at bounding box center [743, 118] width 717 height 1008
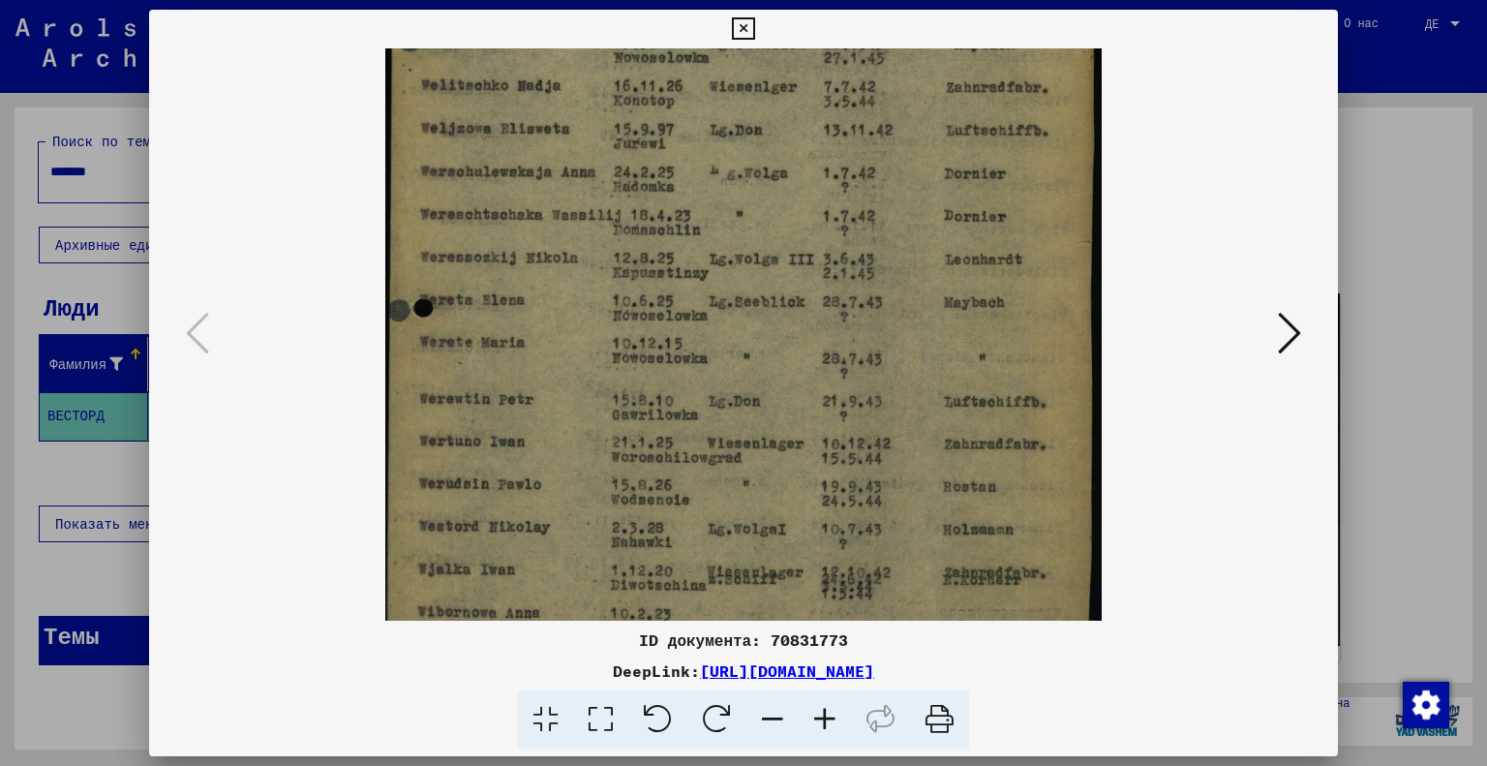
drag, startPoint x: 779, startPoint y: 466, endPoint x: 778, endPoint y: 514, distance: 48.4
click at [778, 514] on img at bounding box center [743, 163] width 717 height 1008
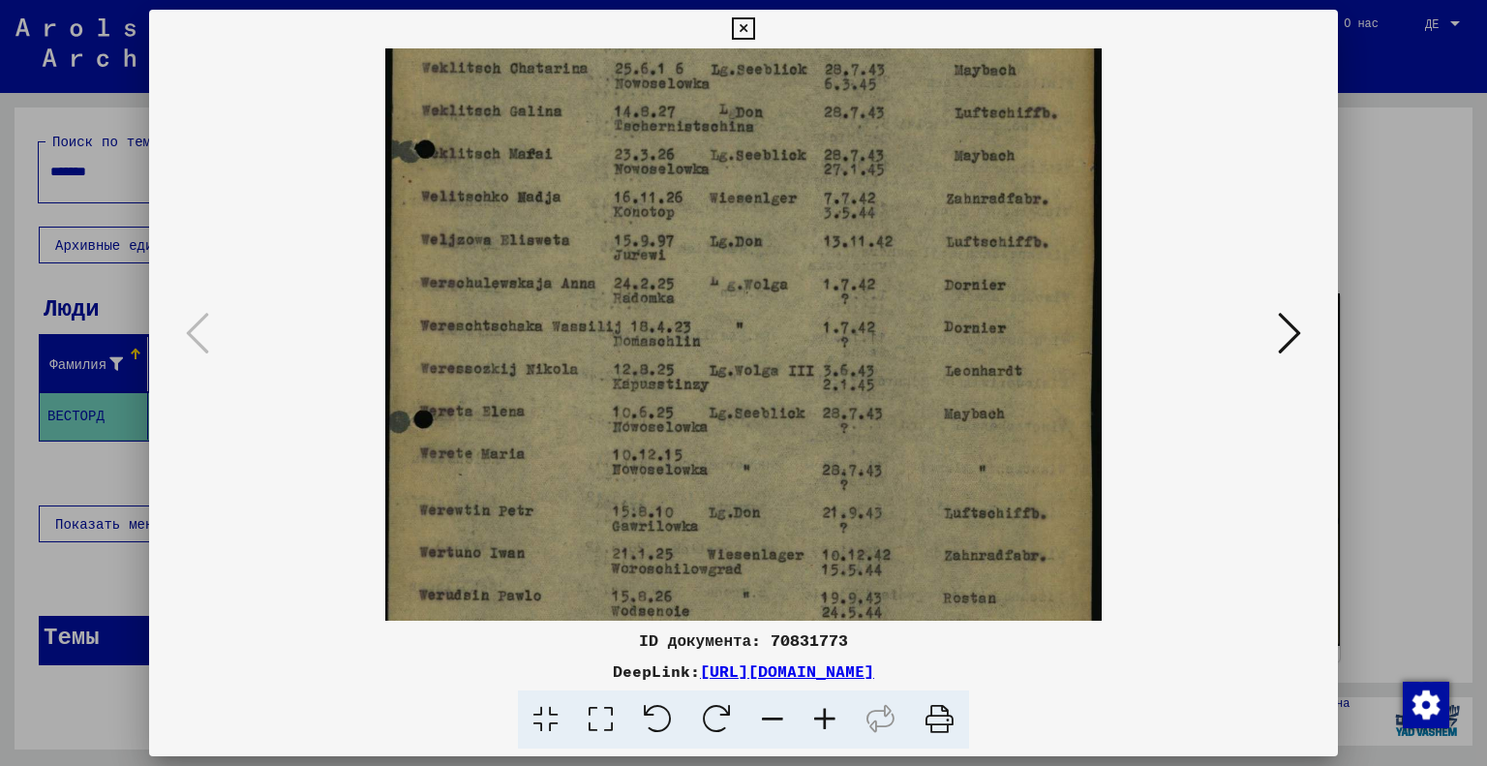
scroll to position [0, 0]
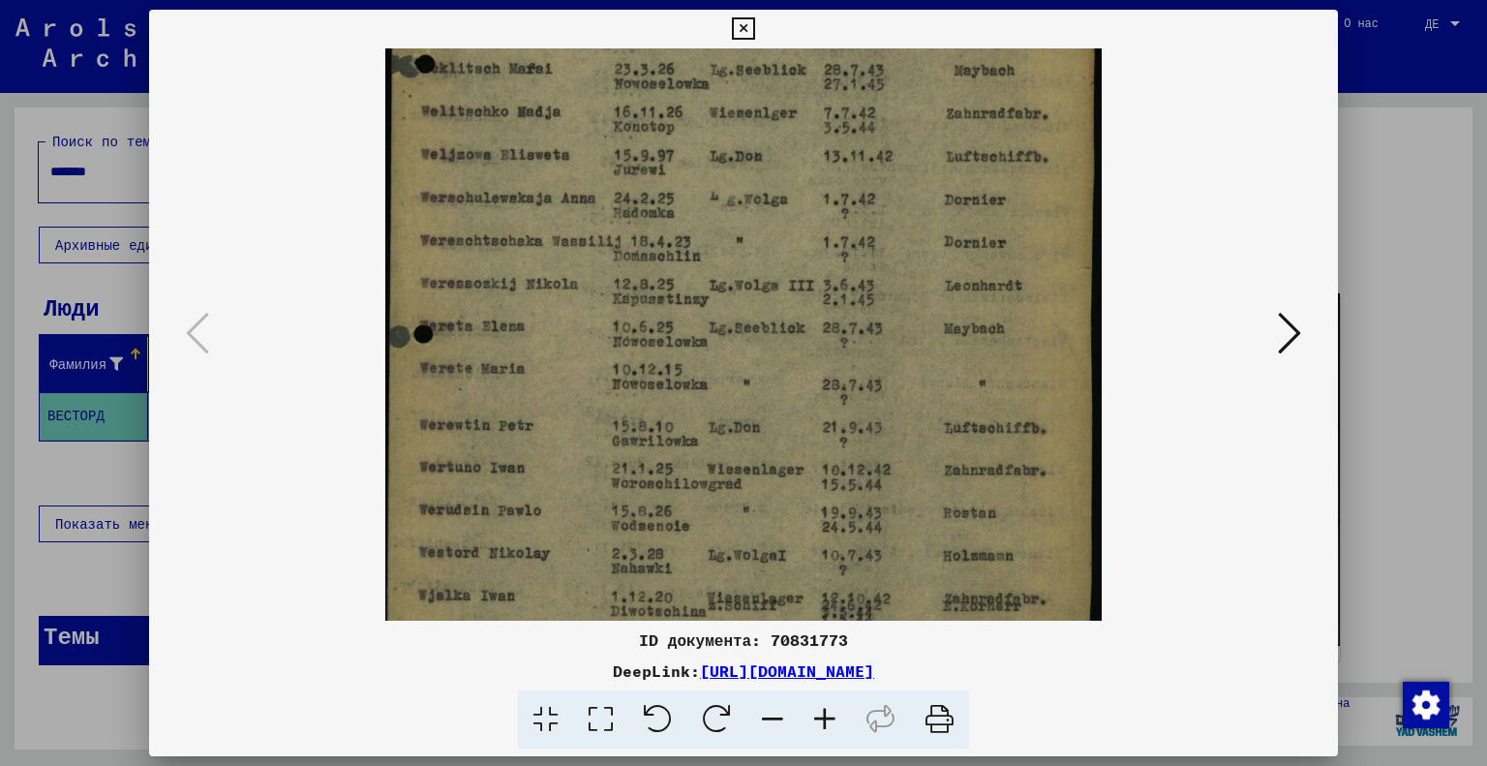
drag, startPoint x: 812, startPoint y: 175, endPoint x: 788, endPoint y: 218, distance: 48.5
click at [788, 218] on img at bounding box center [743, 189] width 717 height 1008
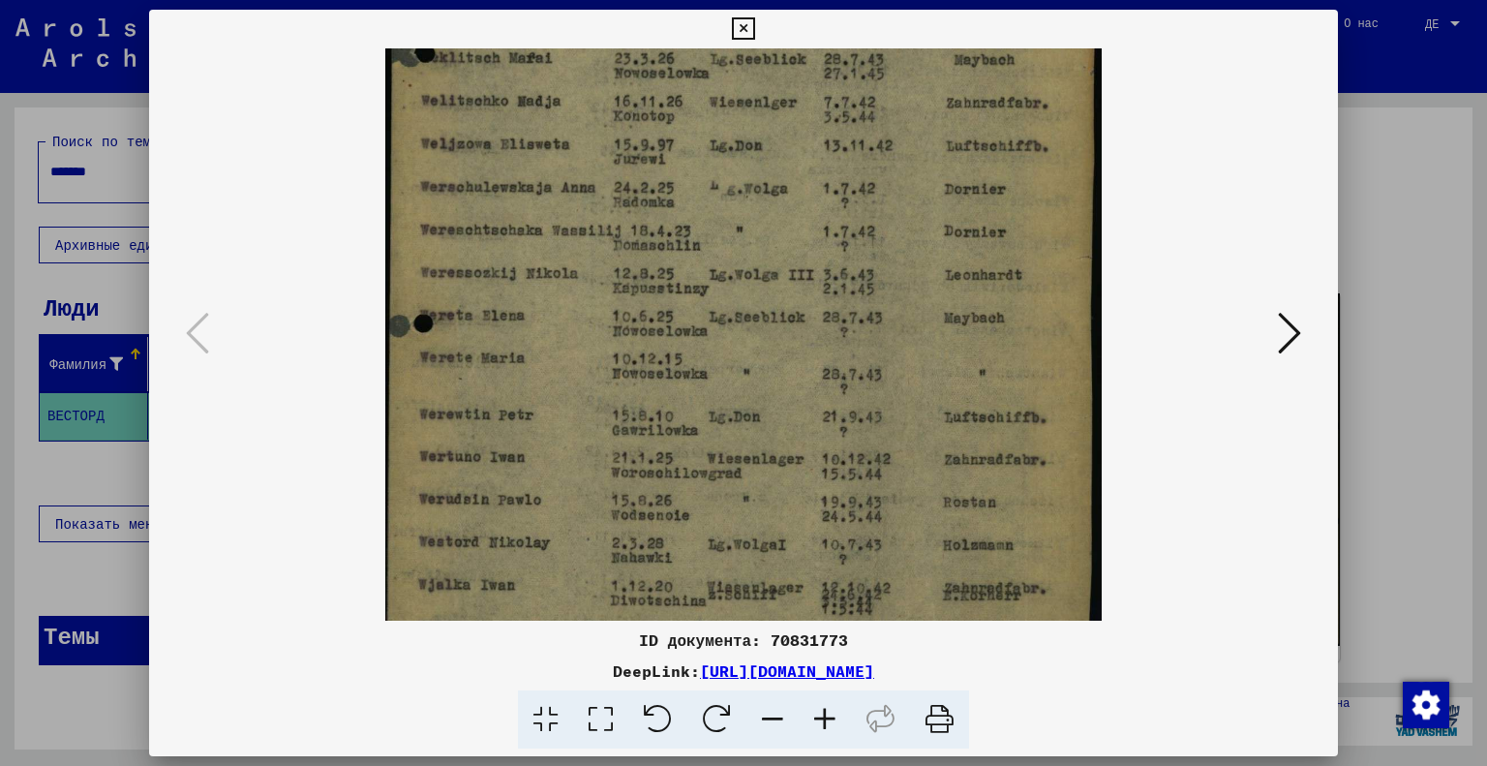
scroll to position [435, 0]
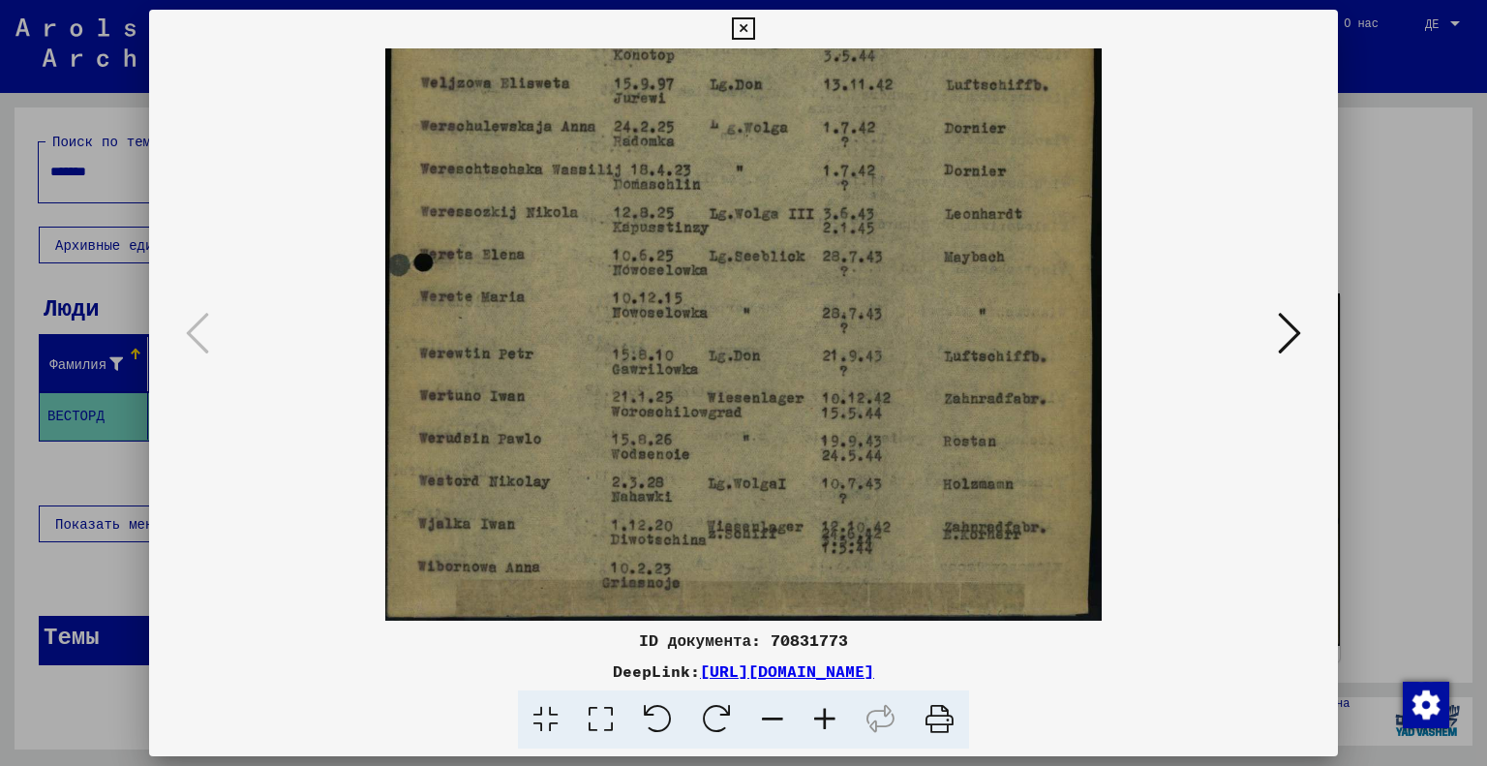
drag, startPoint x: 841, startPoint y: 476, endPoint x: 830, endPoint y: 378, distance: 99.4
click at [830, 378] on img at bounding box center [743, 118] width 717 height 1008
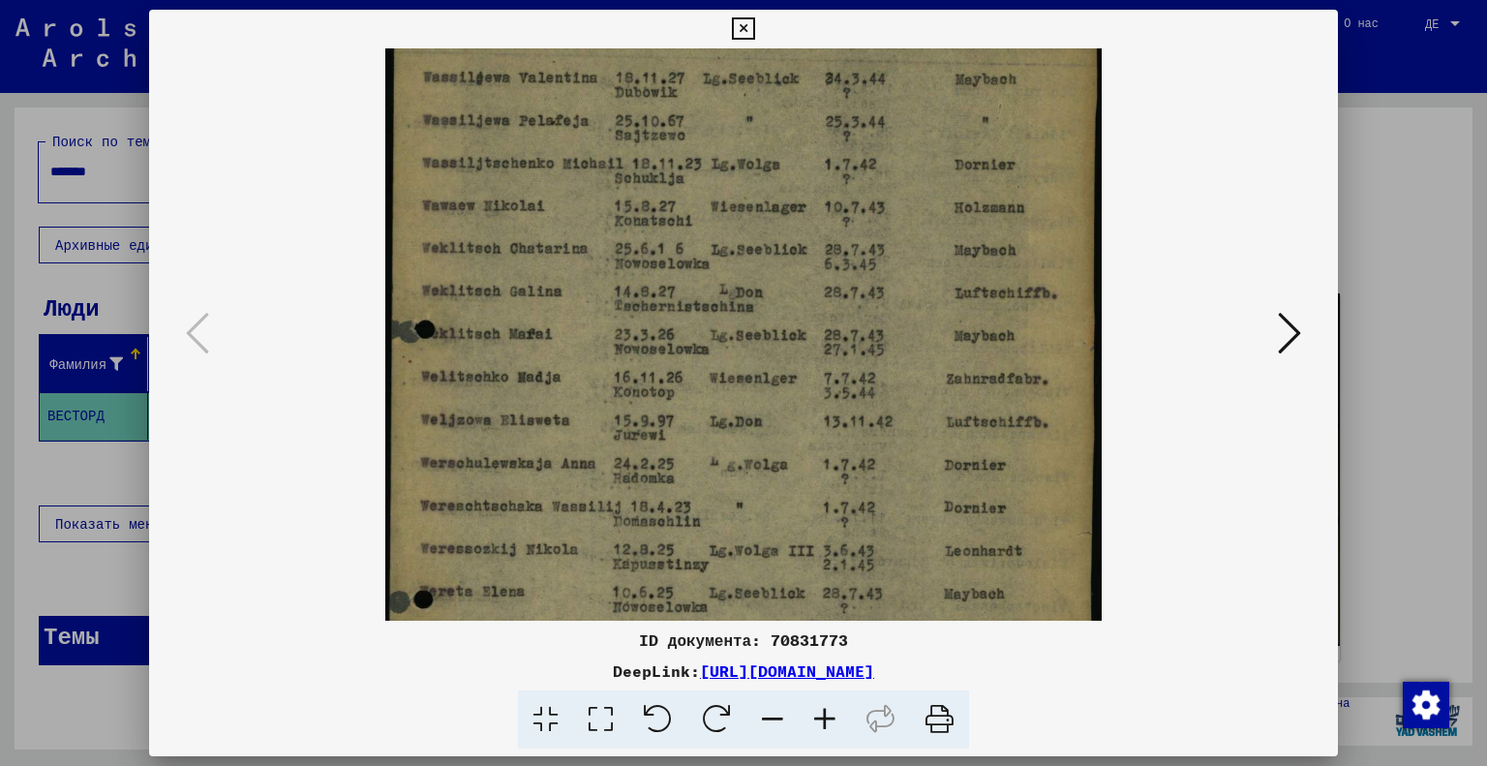
drag, startPoint x: 807, startPoint y: 296, endPoint x: 733, endPoint y: 637, distance: 348.7
click at [733, 652] on div "ID документа: 70831773 DeepLink: [URL][DOMAIN_NAME]" at bounding box center [744, 380] width 1190 height 740
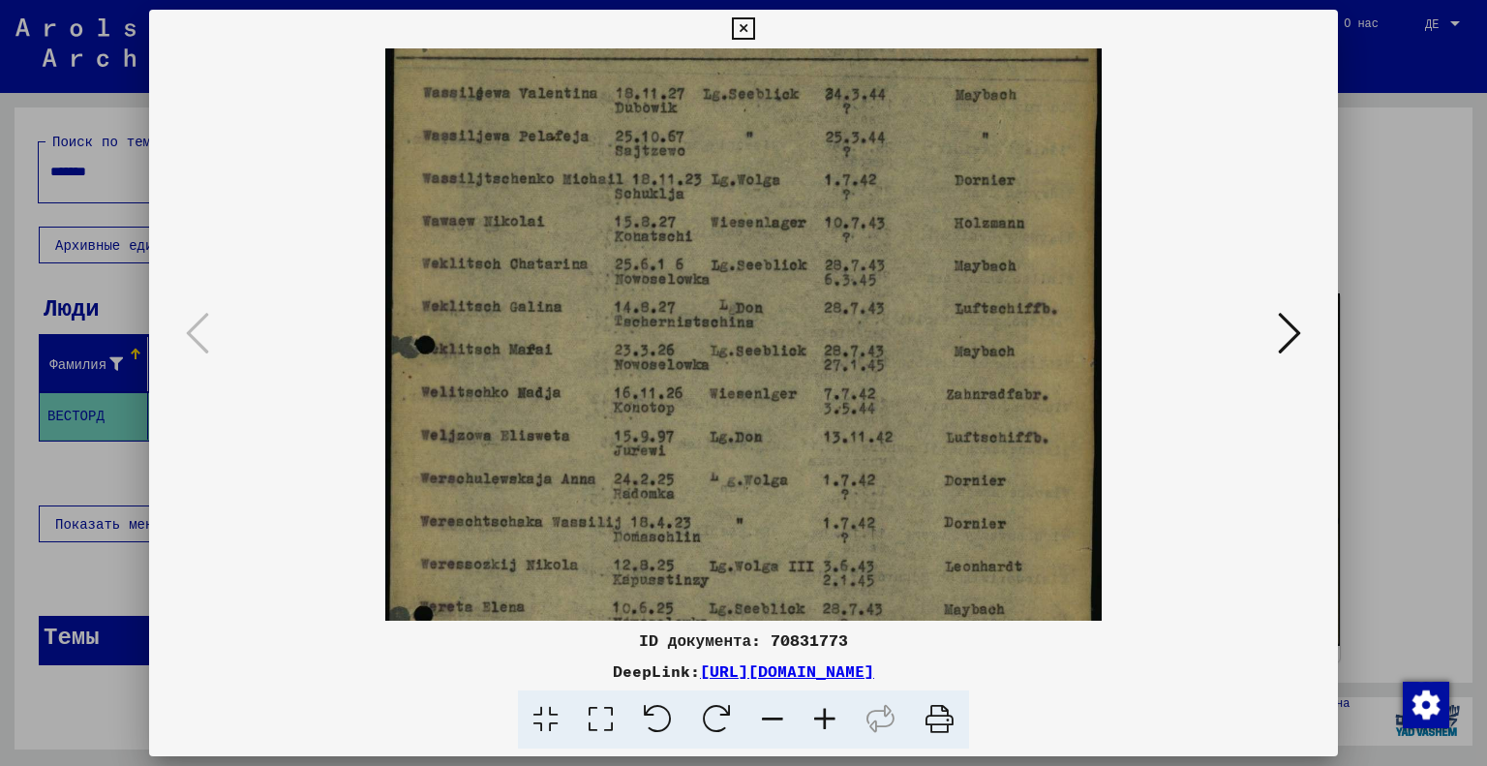
scroll to position [0, 0]
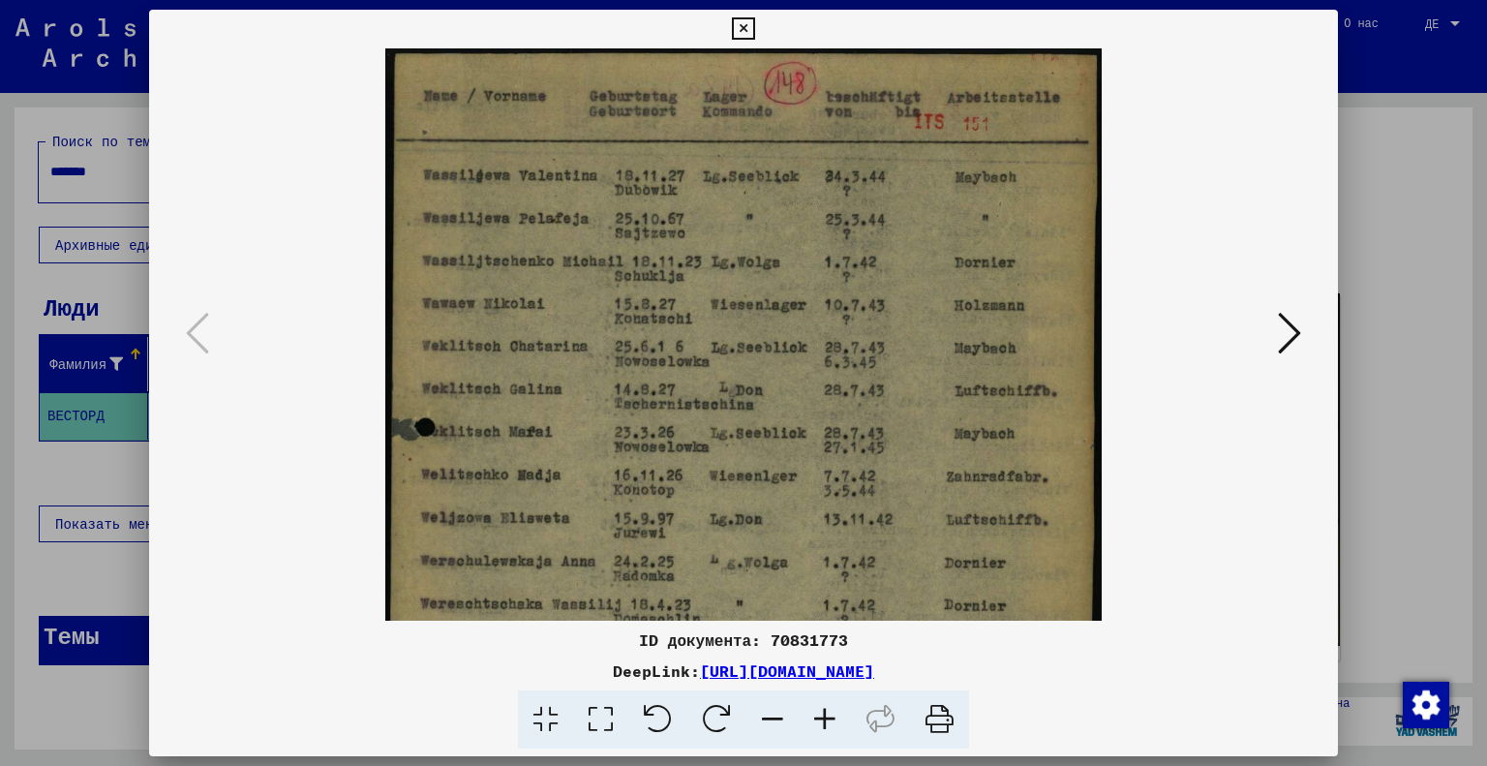
drag, startPoint x: 806, startPoint y: 296, endPoint x: 786, endPoint y: 478, distance: 183.1
click at [786, 478] on img at bounding box center [743, 552] width 717 height 1008
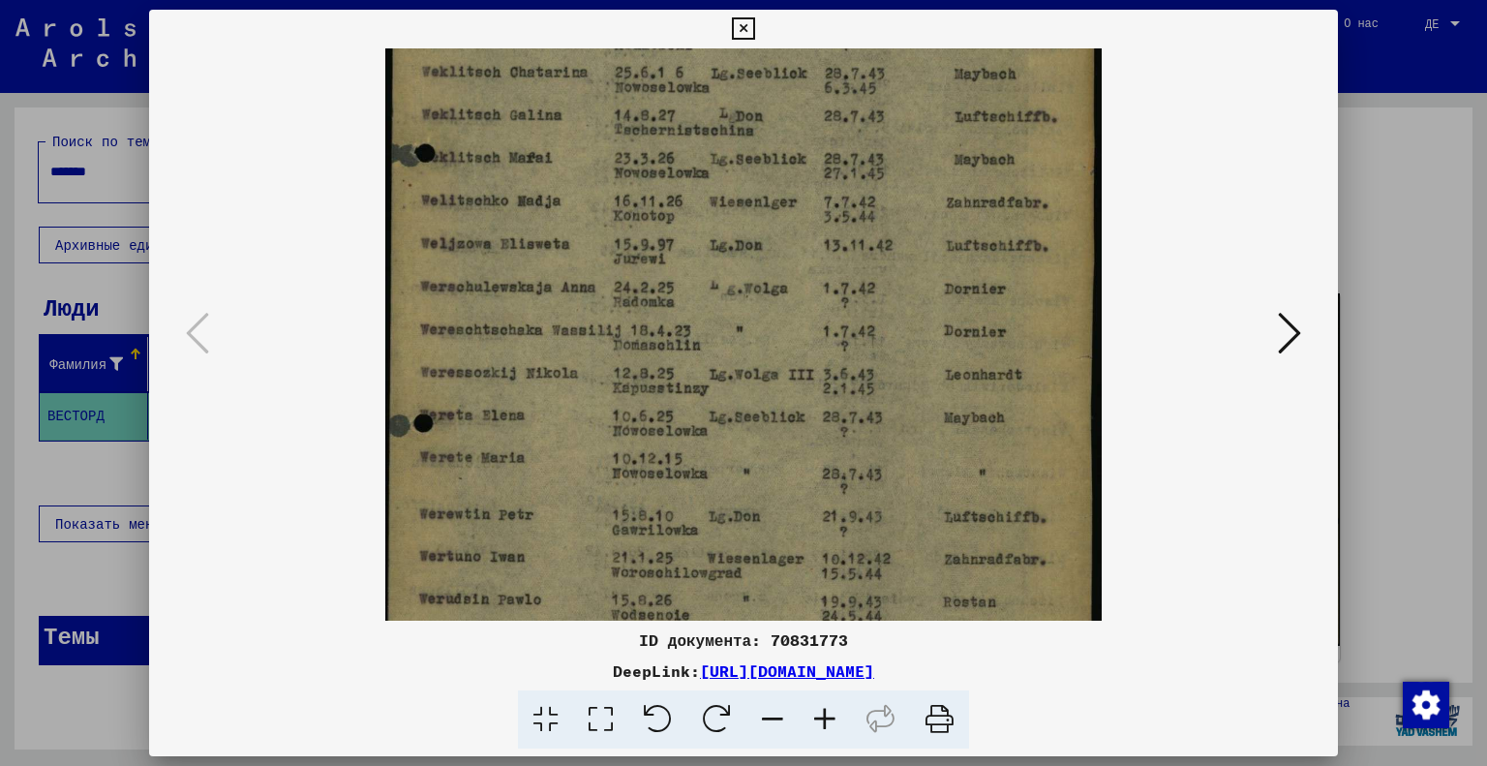
drag, startPoint x: 940, startPoint y: 341, endPoint x: 812, endPoint y: 89, distance: 282.8
click at [813, 91] on img at bounding box center [743, 277] width 717 height 1008
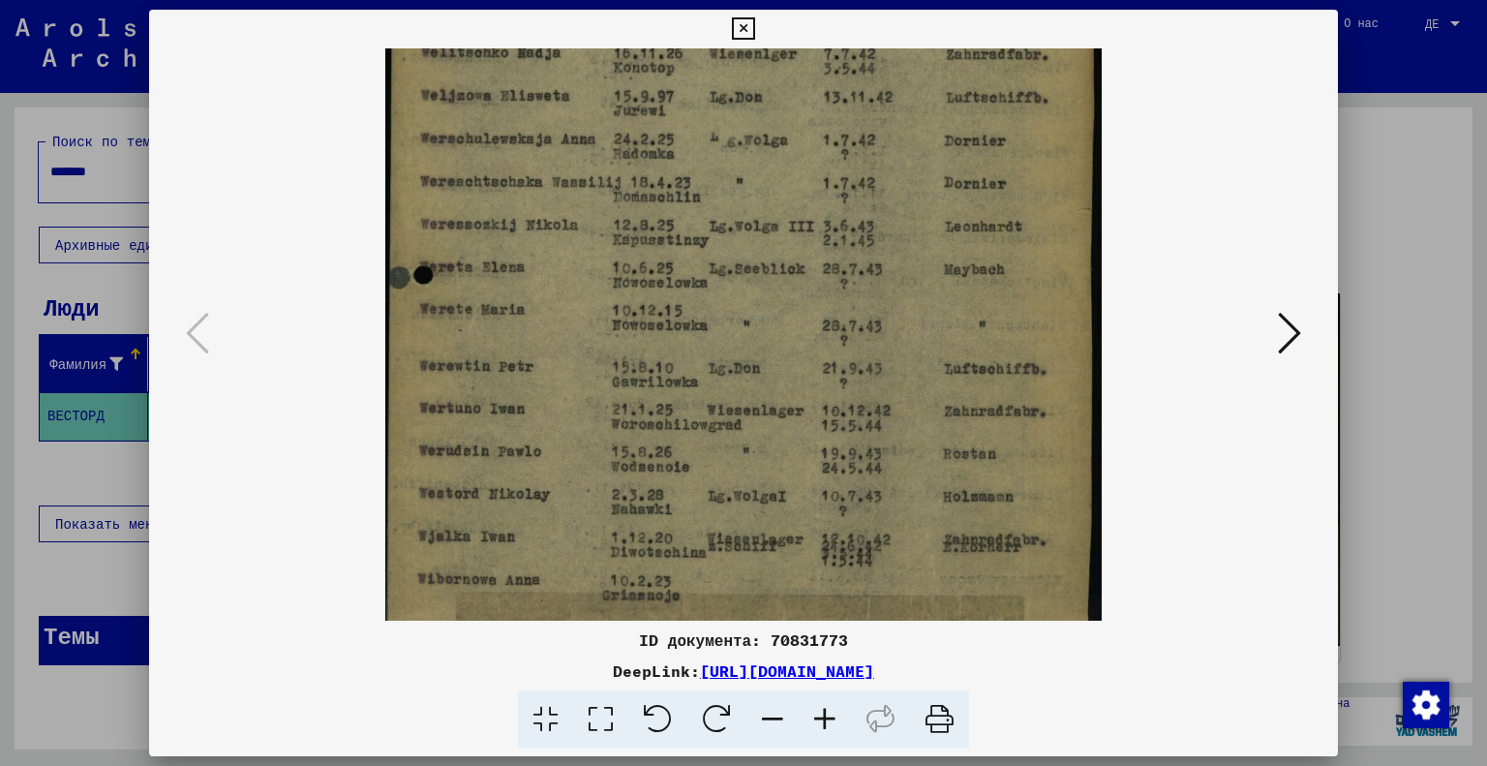
scroll to position [435, 0]
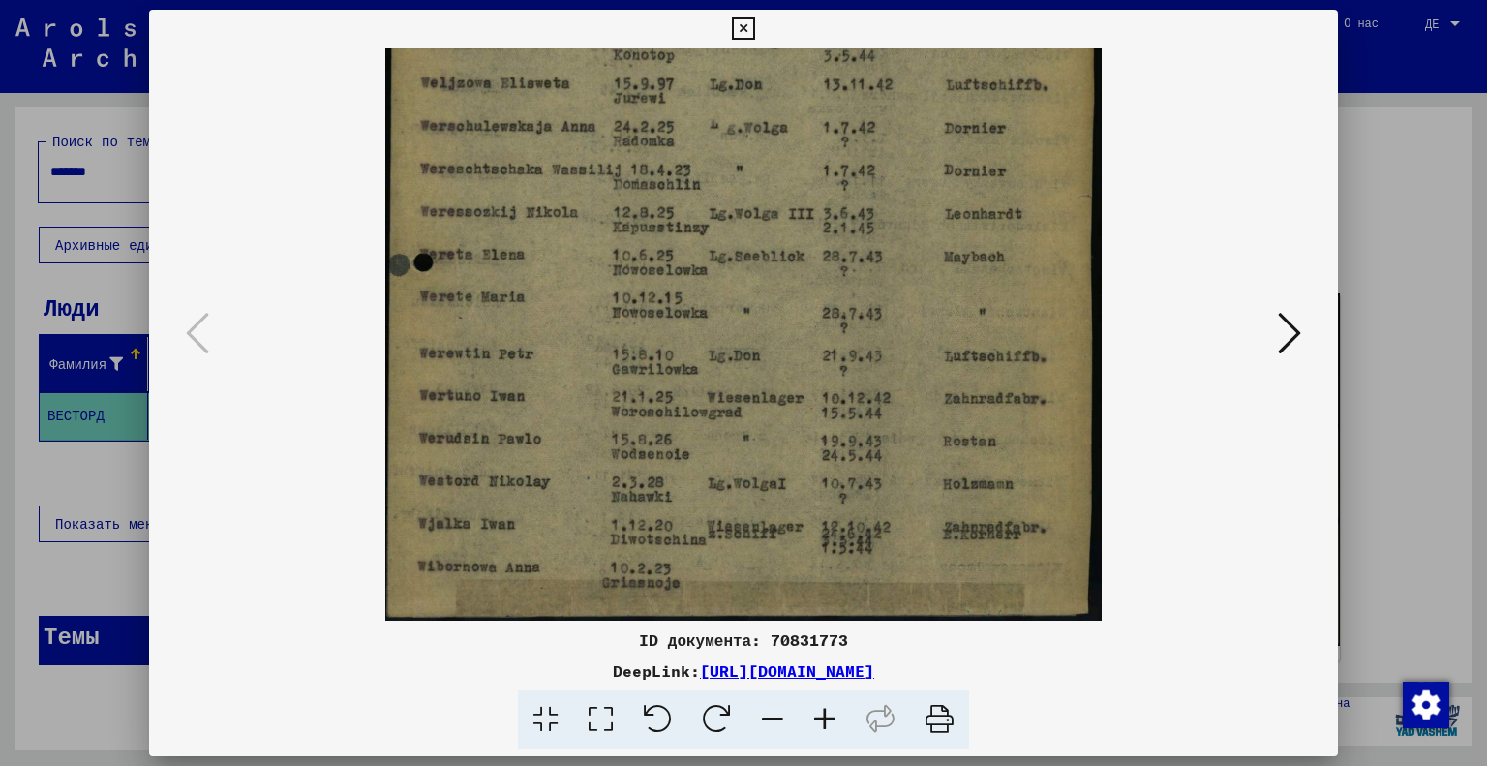
drag, startPoint x: 833, startPoint y: 360, endPoint x: 609, endPoint y: 195, distance: 278.3
click at [609, 195] on img at bounding box center [743, 118] width 717 height 1008
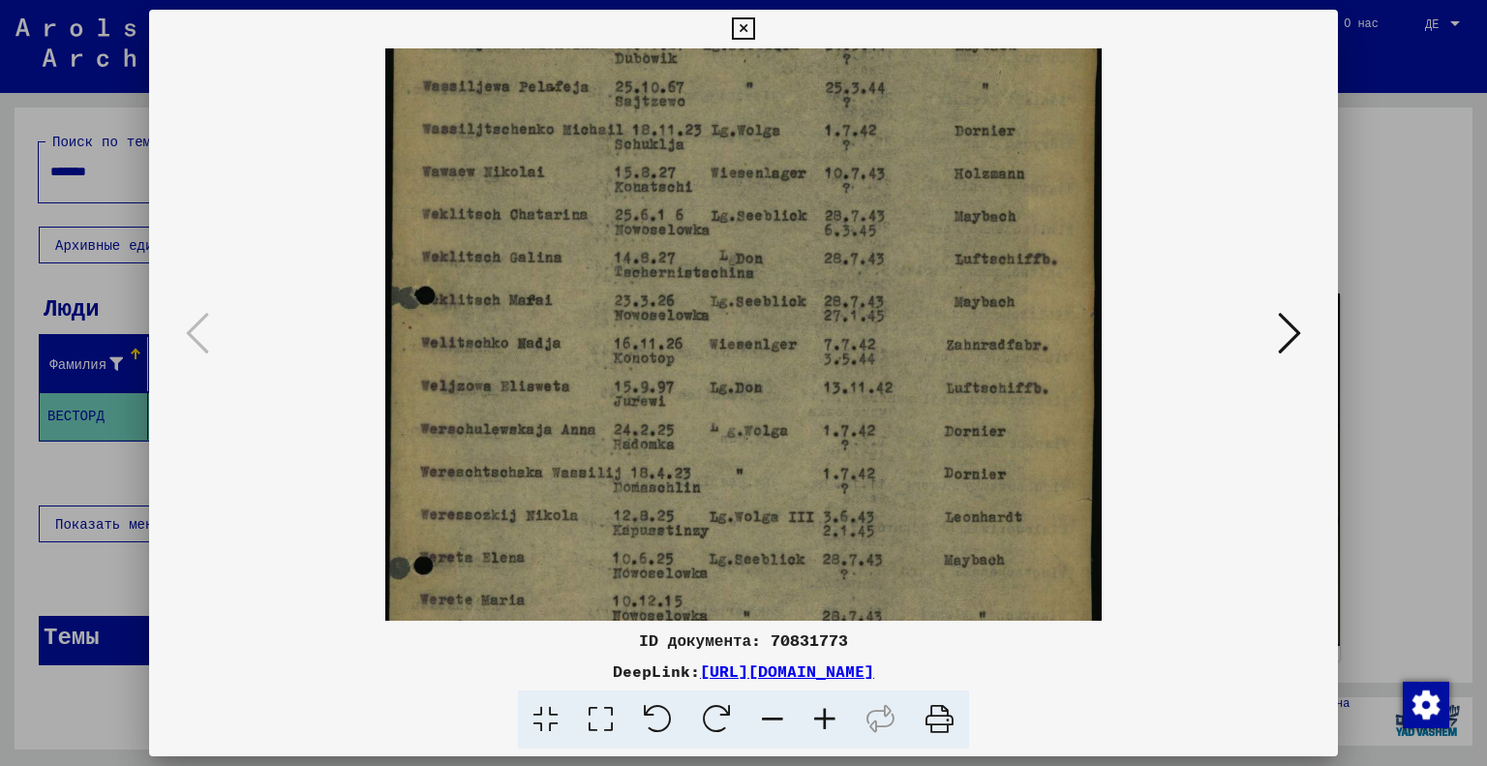
scroll to position [0, 0]
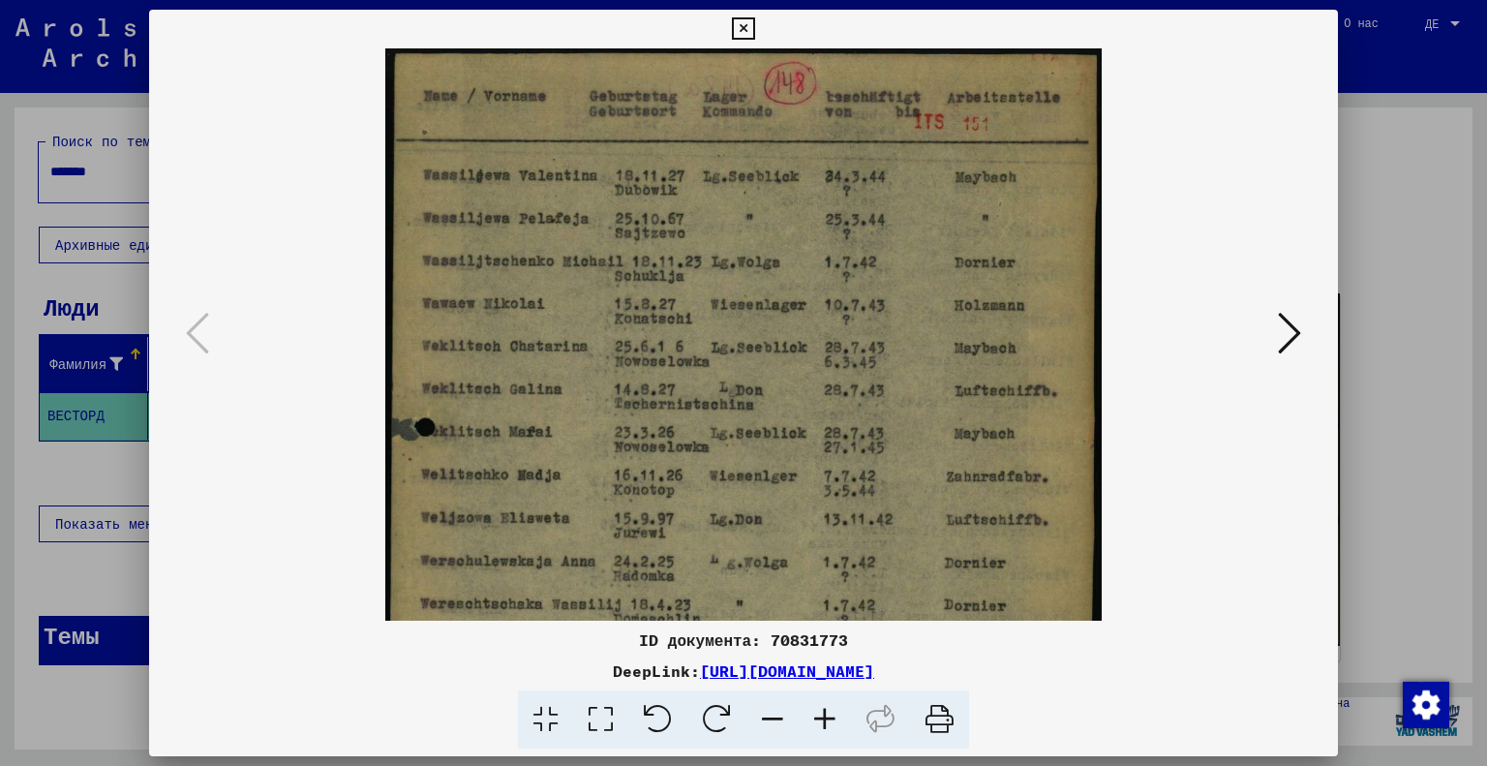
drag, startPoint x: 666, startPoint y: 177, endPoint x: 636, endPoint y: 706, distance: 529.6
click at [636, 706] on div "ID документа: 70831773 DeepLink: [URL][DOMAIN_NAME]" at bounding box center [744, 380] width 1190 height 740
click at [814, 719] on icon at bounding box center [825, 719] width 52 height 59
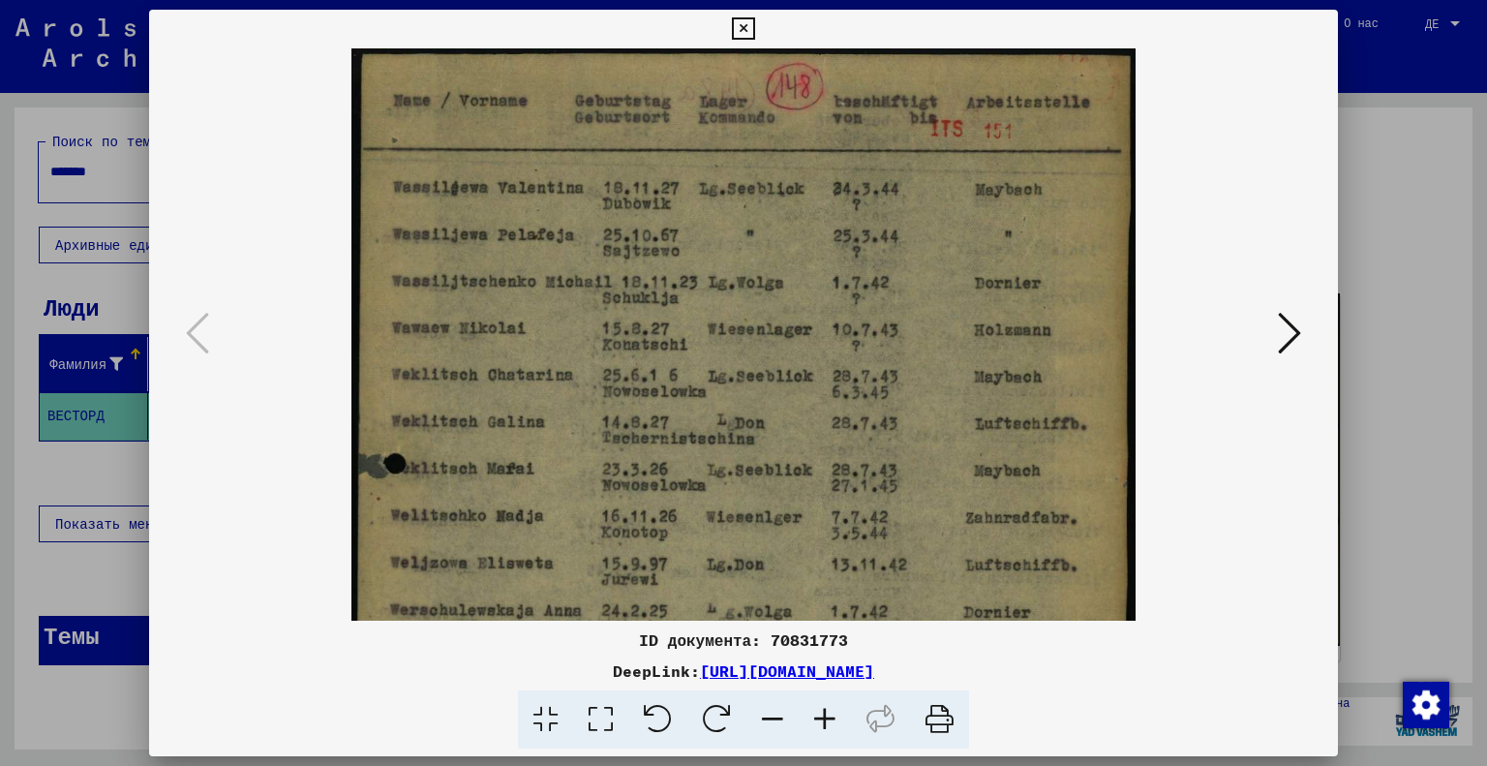
click at [814, 719] on icon at bounding box center [825, 719] width 52 height 59
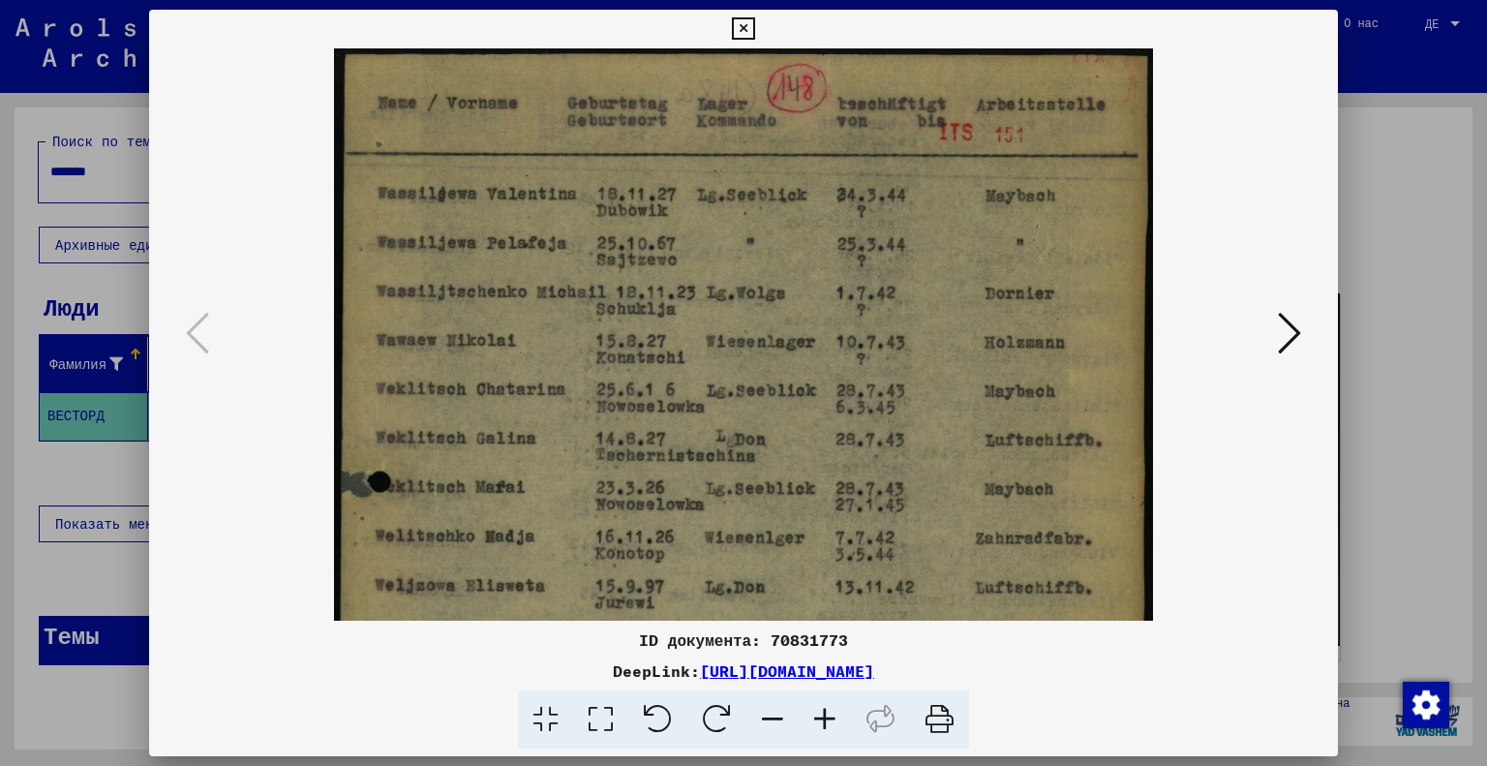
click at [814, 719] on icon at bounding box center [825, 719] width 52 height 59
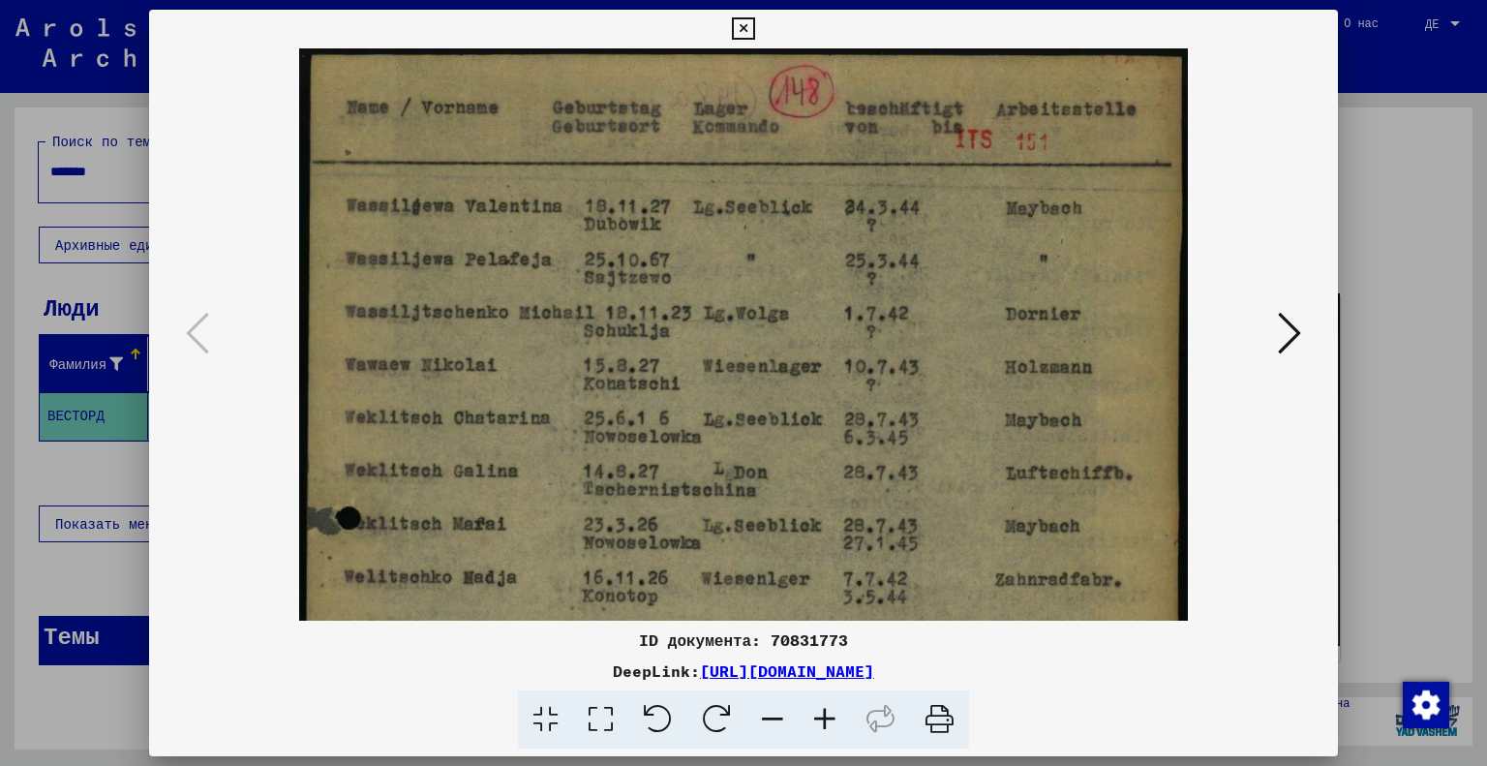
click at [814, 719] on icon at bounding box center [825, 719] width 52 height 59
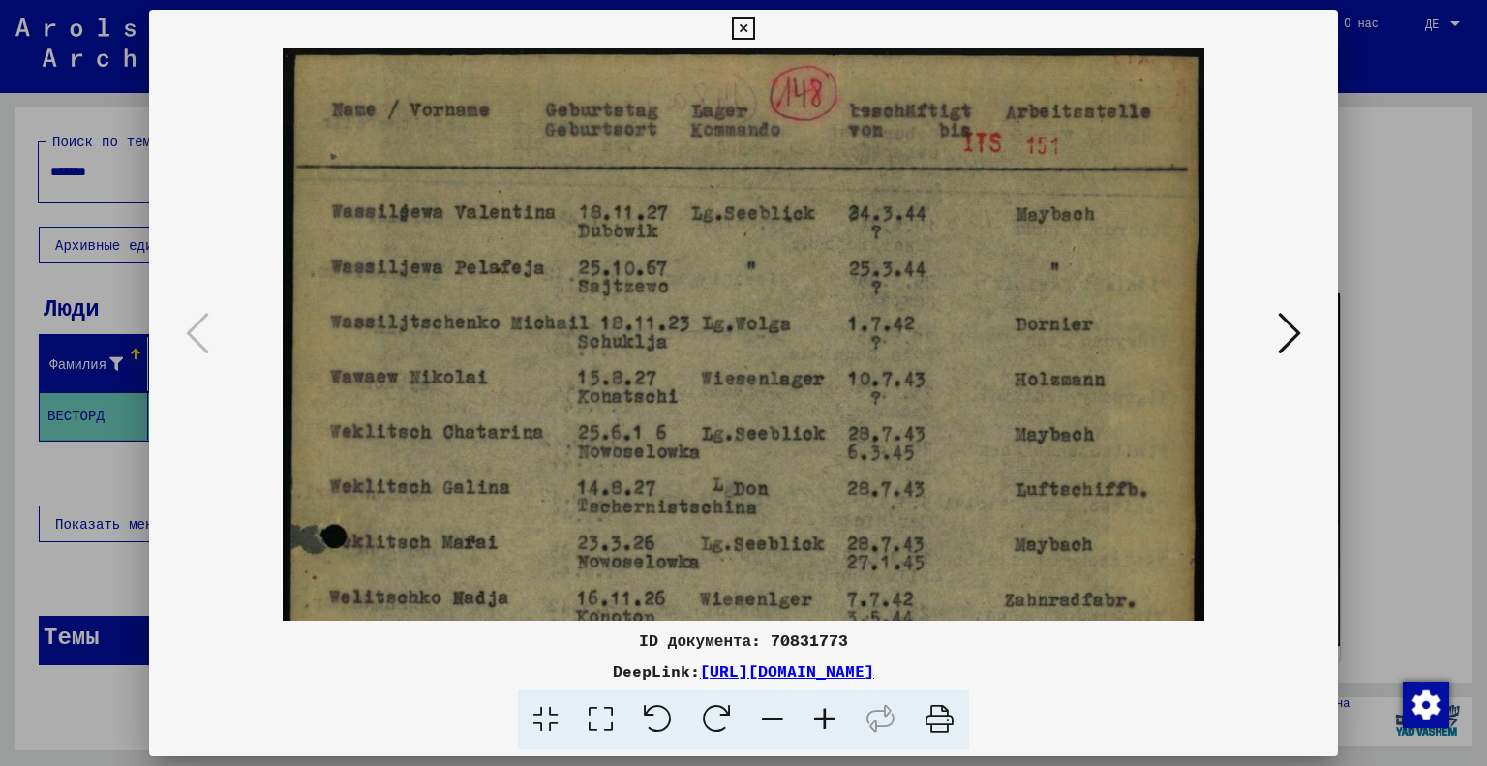
click at [814, 719] on icon at bounding box center [825, 719] width 52 height 59
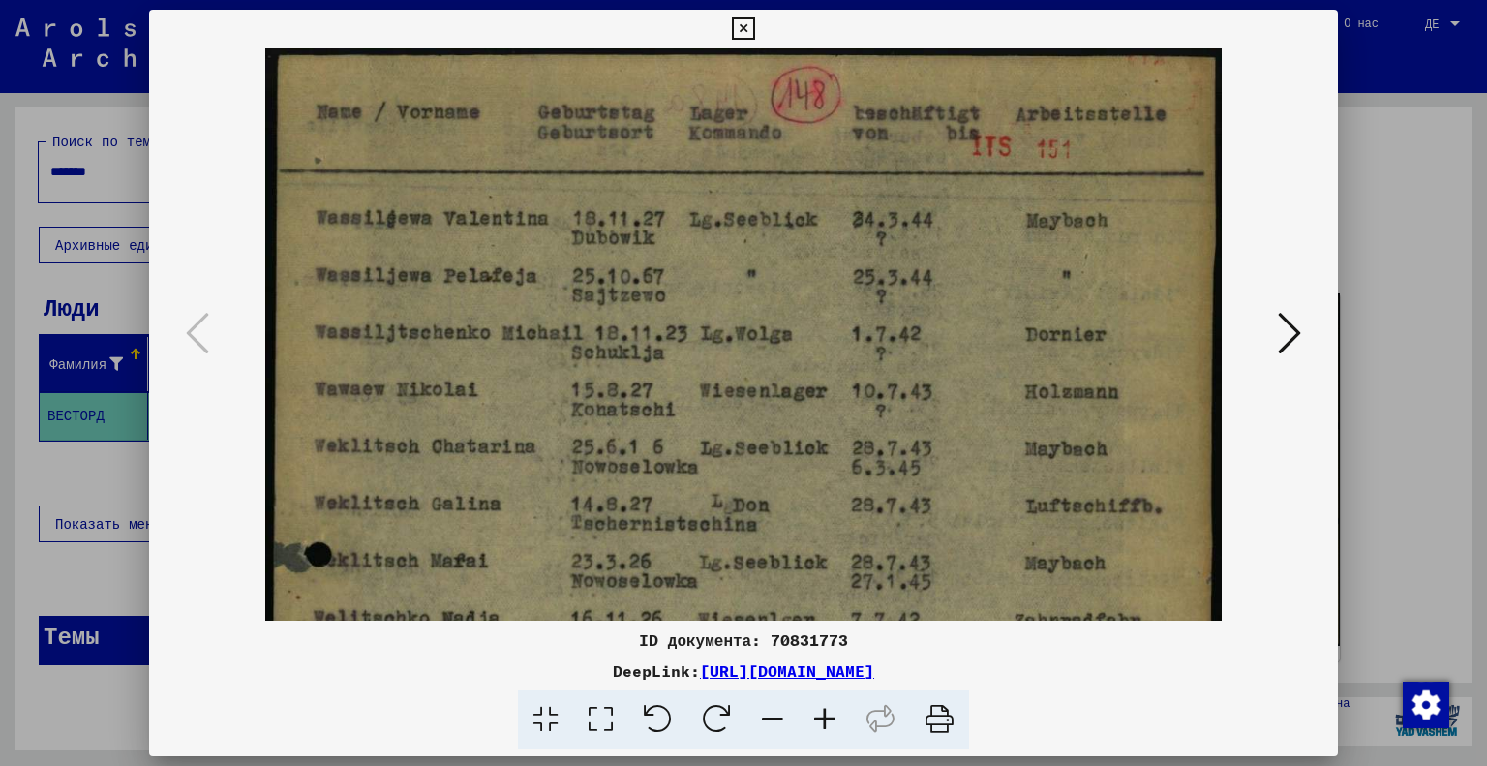
click at [816, 719] on icon at bounding box center [825, 719] width 52 height 59
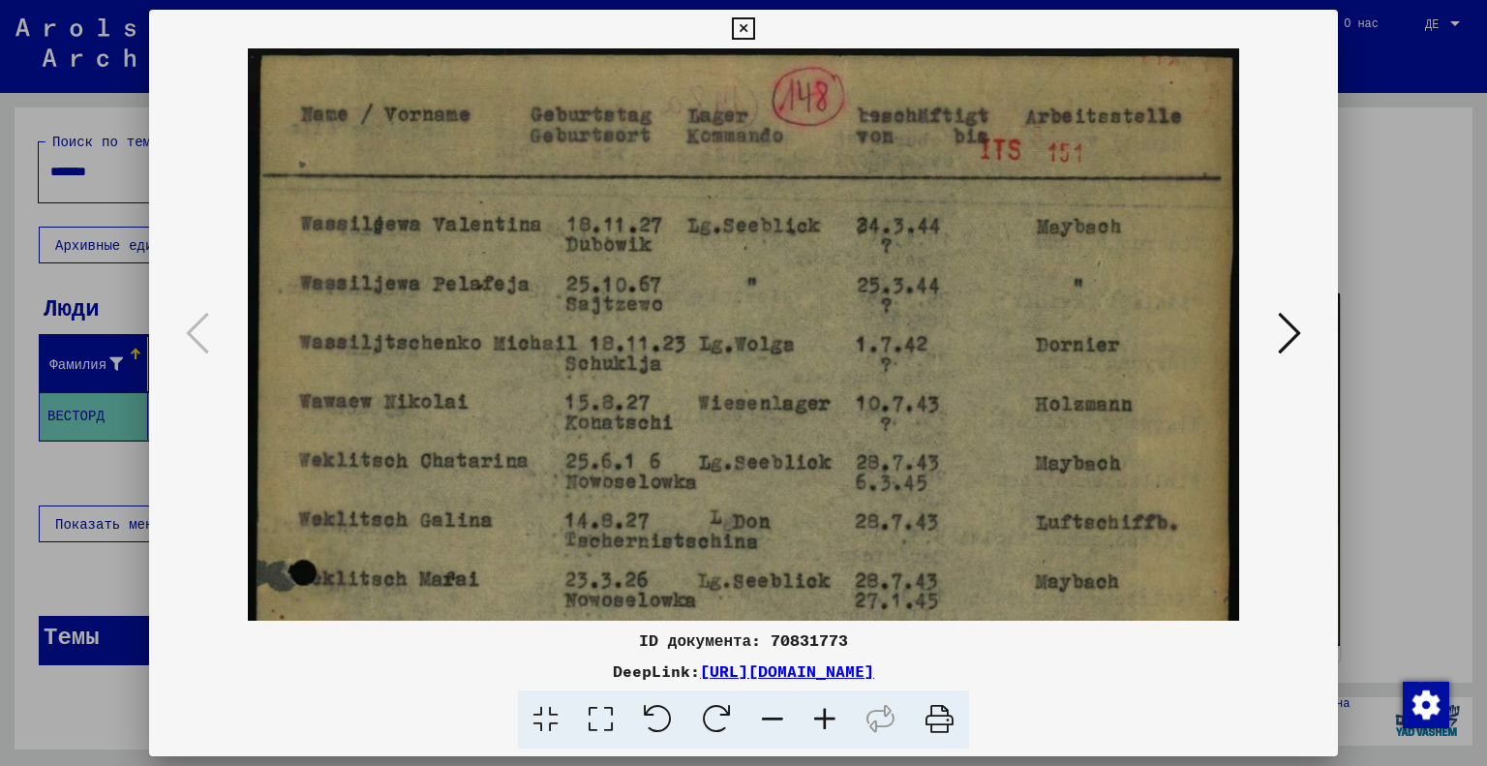
drag, startPoint x: 1058, startPoint y: 366, endPoint x: 823, endPoint y: 398, distance: 237.5
click at [823, 398] on img at bounding box center [744, 745] width 992 height 1395
drag, startPoint x: 905, startPoint y: 336, endPoint x: 721, endPoint y: 340, distance: 184.0
click at [721, 340] on img at bounding box center [744, 745] width 992 height 1395
drag, startPoint x: 797, startPoint y: 496, endPoint x: 779, endPoint y: 497, distance: 18.4
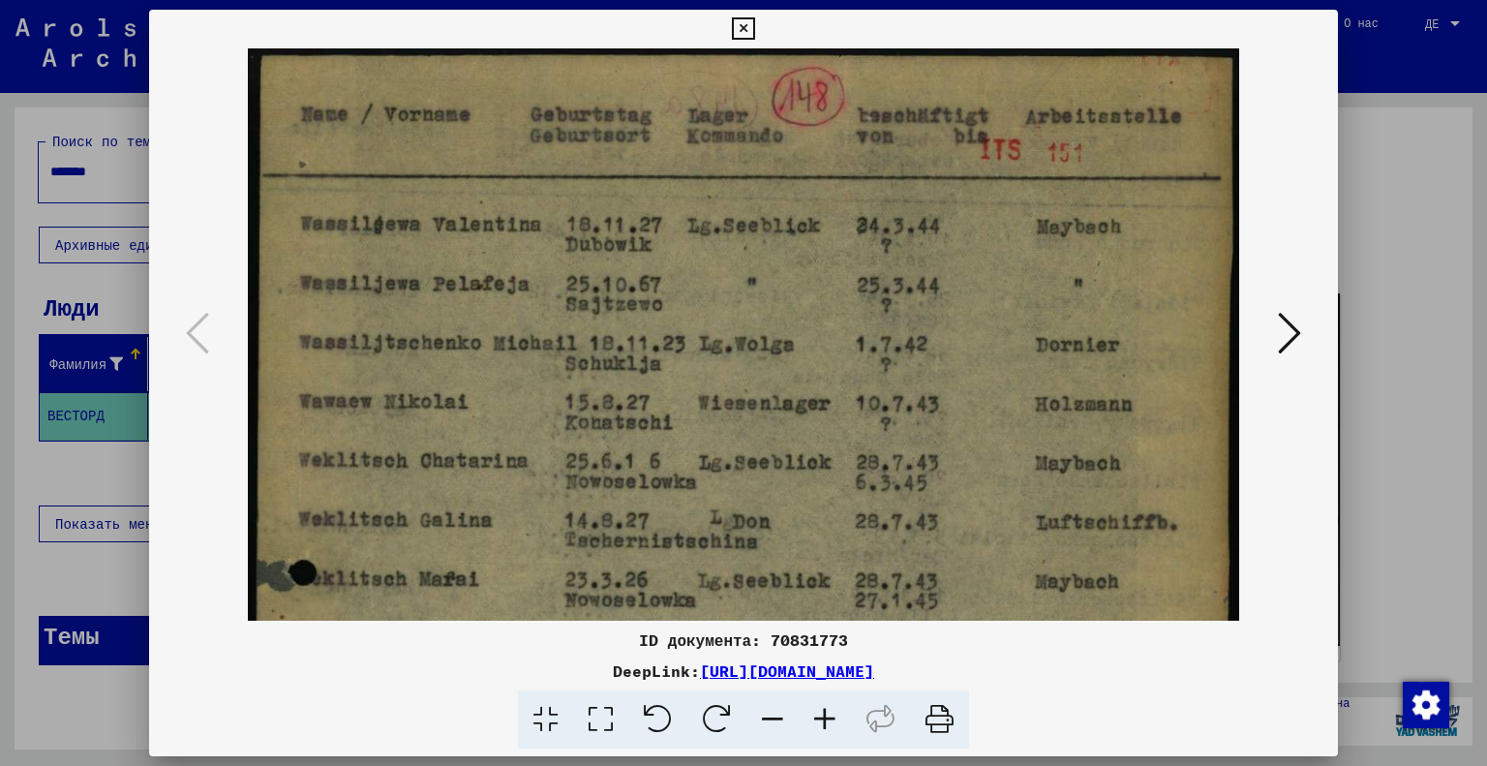
click at [779, 497] on img at bounding box center [744, 745] width 992 height 1395
click at [822, 432] on img at bounding box center [744, 745] width 992 height 1395
drag, startPoint x: 822, startPoint y: 432, endPoint x: 642, endPoint y: 452, distance: 181.3
click at [642, 452] on img at bounding box center [744, 745] width 992 height 1395
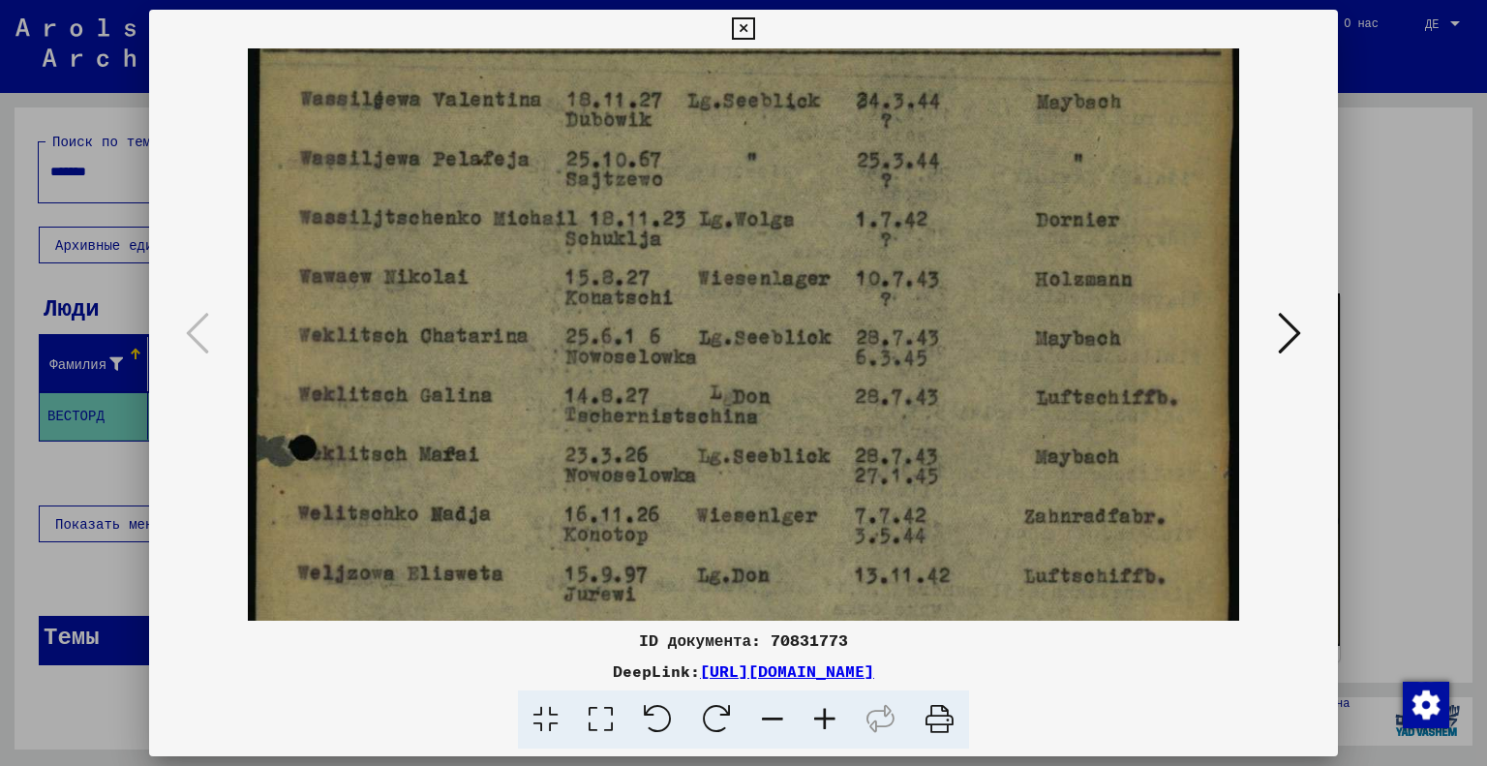
scroll to position [128, 0]
drag, startPoint x: 1167, startPoint y: 210, endPoint x: 1015, endPoint y: 90, distance: 193.7
click at [1015, 90] on img at bounding box center [744, 618] width 992 height 1395
click at [1276, 324] on button at bounding box center [1290, 334] width 35 height 55
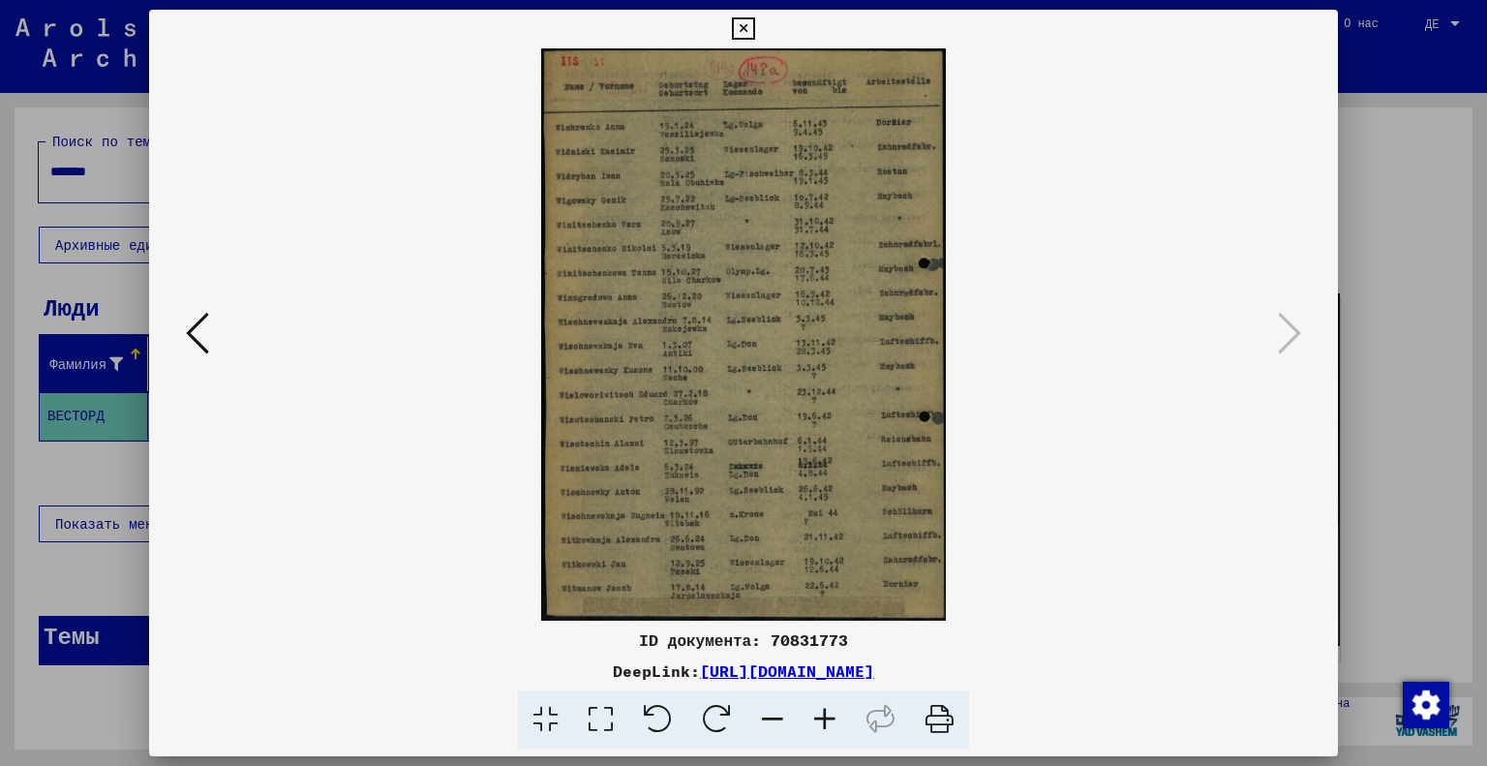
scroll to position [0, 0]
click at [1412, 270] on div at bounding box center [743, 383] width 1487 height 766
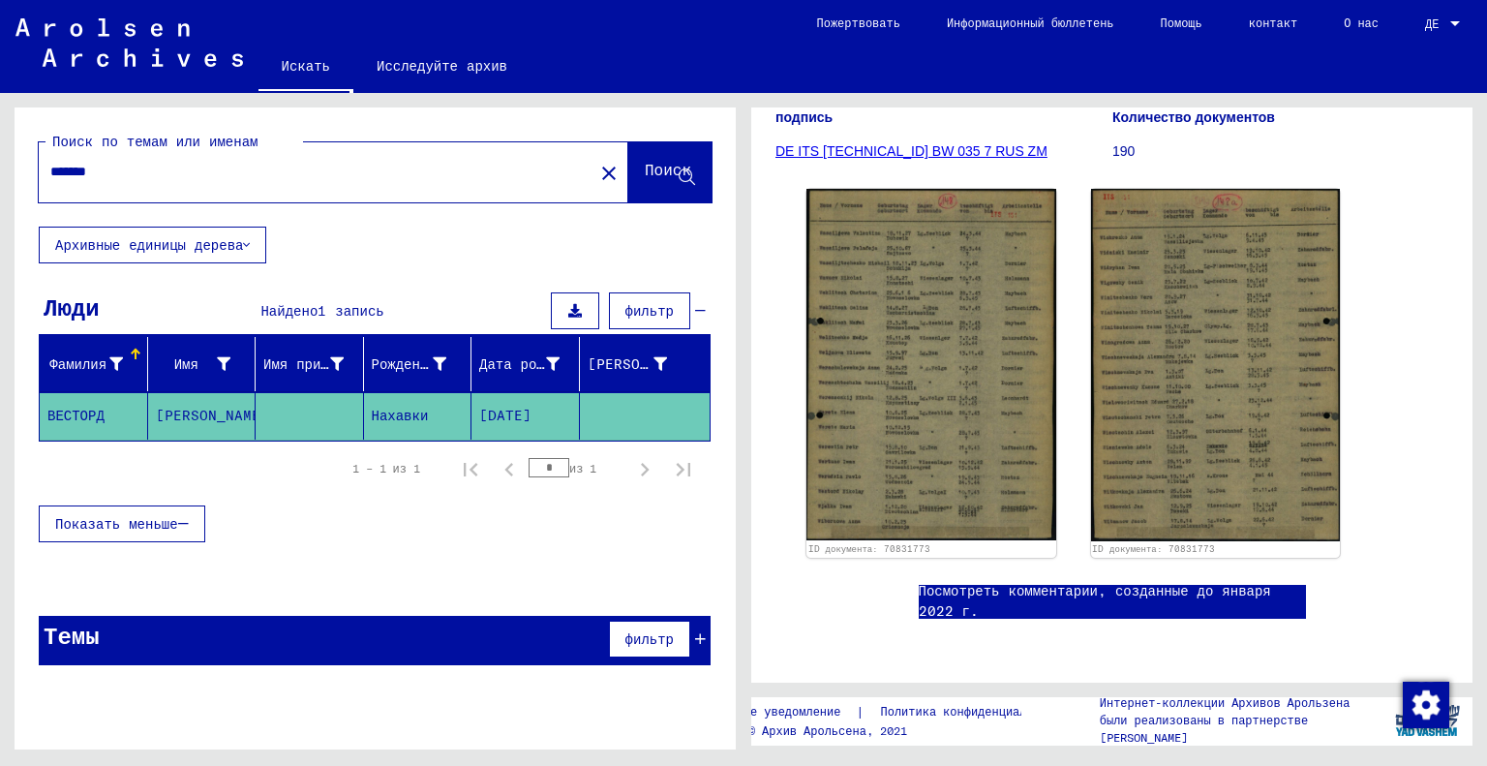
scroll to position [484, 0]
click at [160, 196] on div "******* close" at bounding box center [334, 172] width 590 height 60
click at [159, 175] on input "*******" at bounding box center [316, 172] width 532 height 20
drag, startPoint x: 159, startPoint y: 175, endPoint x: 595, endPoint y: 166, distance: 435.9
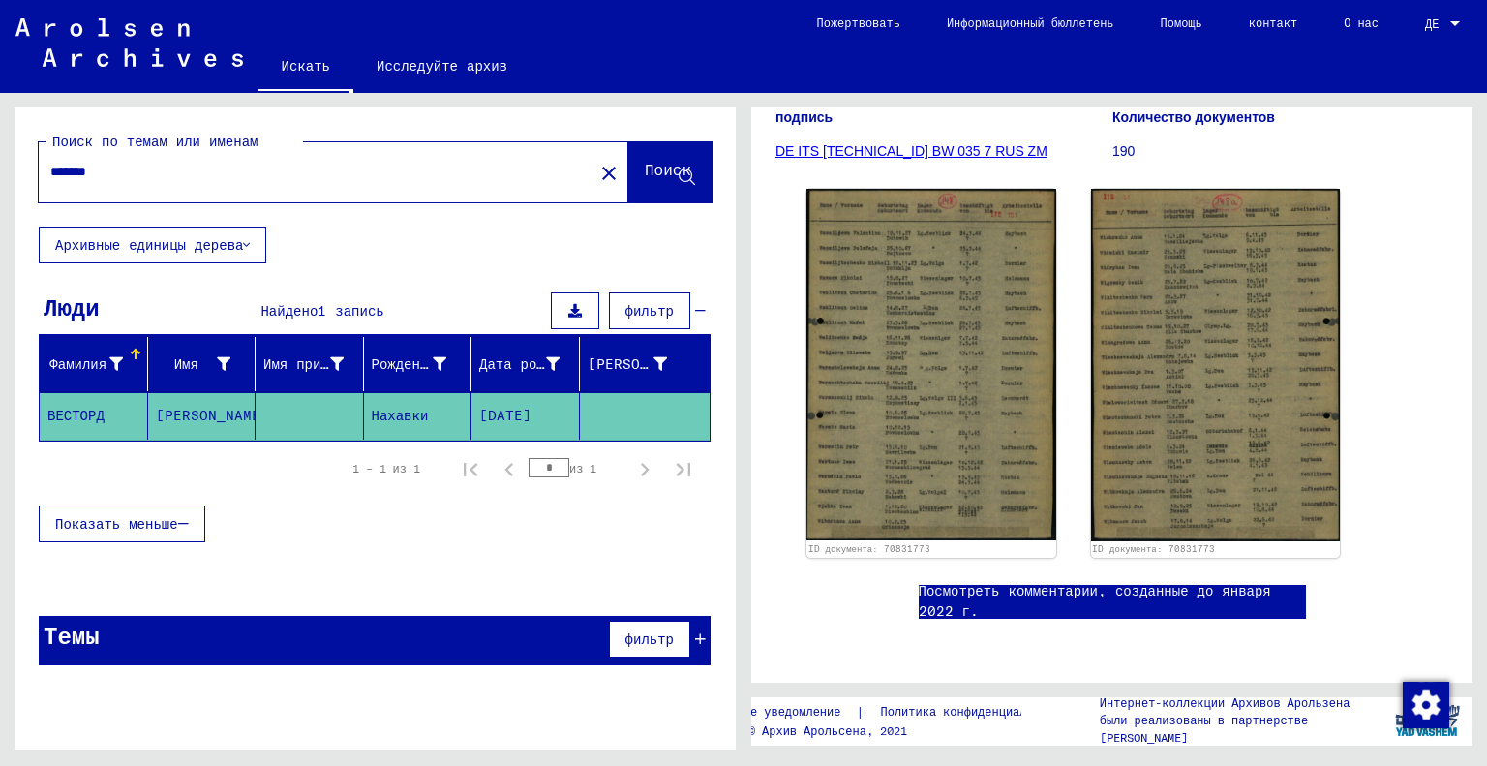
click at [598, 166] on mat-icon "close" at bounding box center [609, 173] width 23 height 23
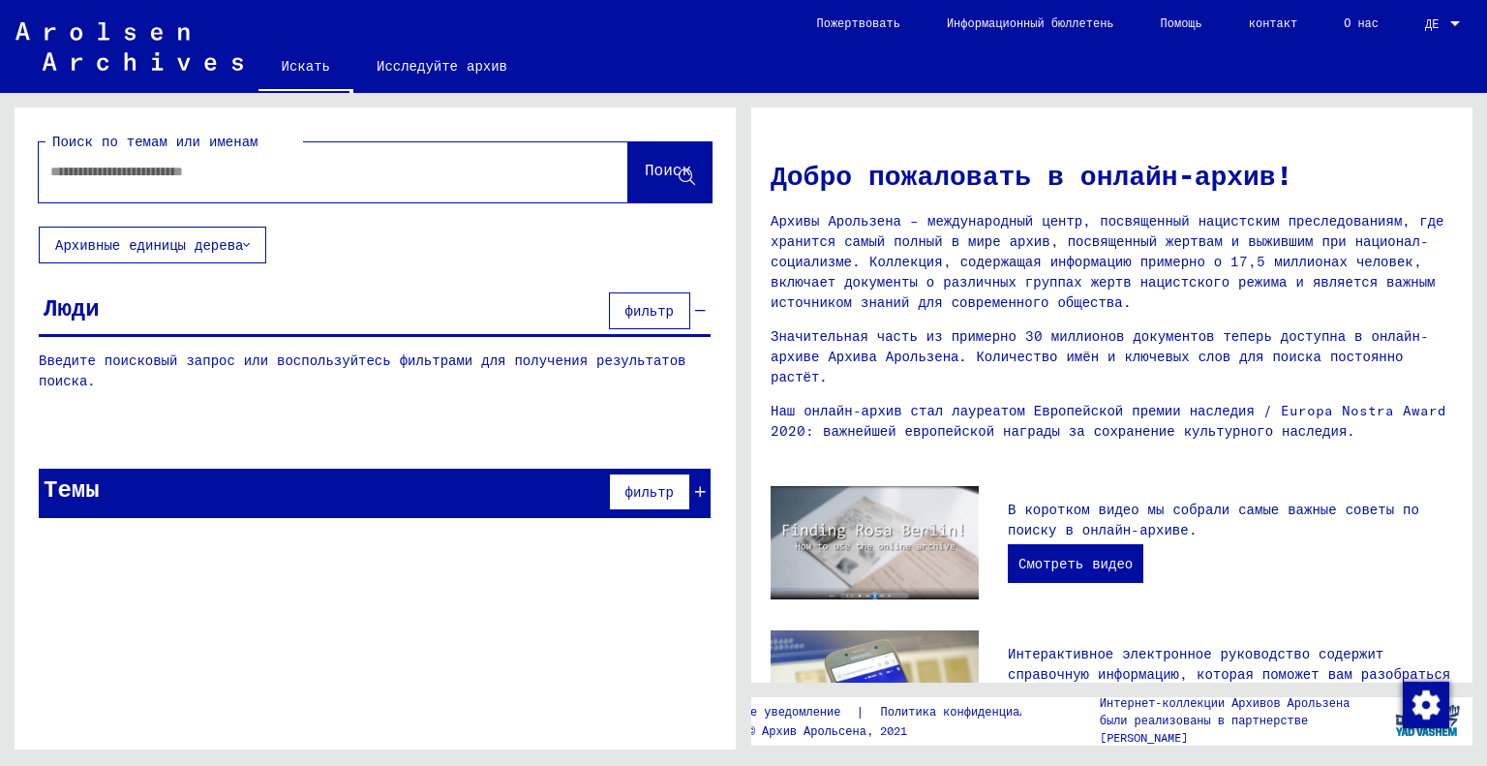
drag, startPoint x: 120, startPoint y: 184, endPoint x: 93, endPoint y: 183, distance: 27.1
click at [93, 183] on div at bounding box center [305, 172] width 532 height 44
click at [74, 167] on input "text" at bounding box center [310, 172] width 520 height 20
paste input "*******"
type input "*******"
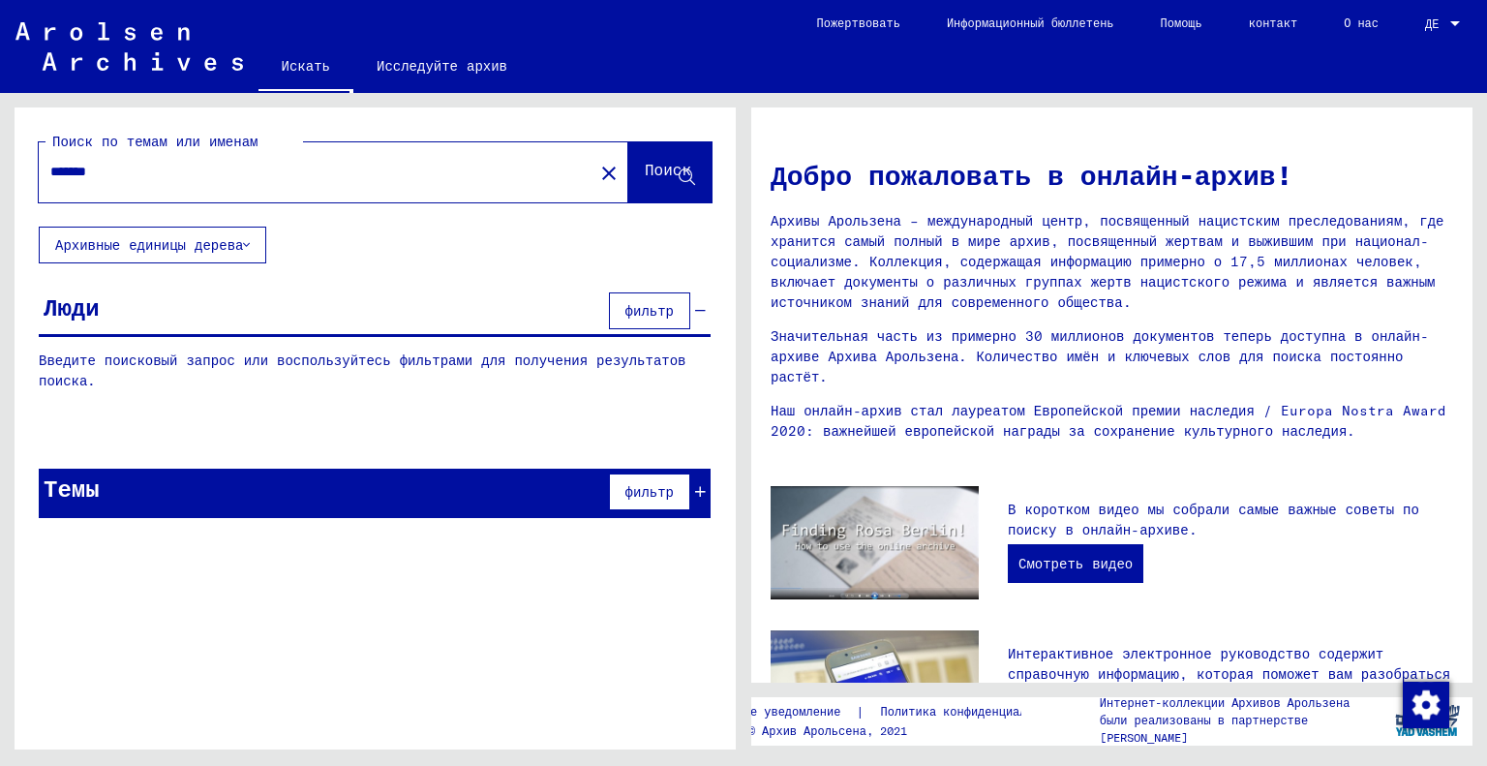
click at [655, 172] on font "Поиск" at bounding box center [668, 169] width 46 height 19
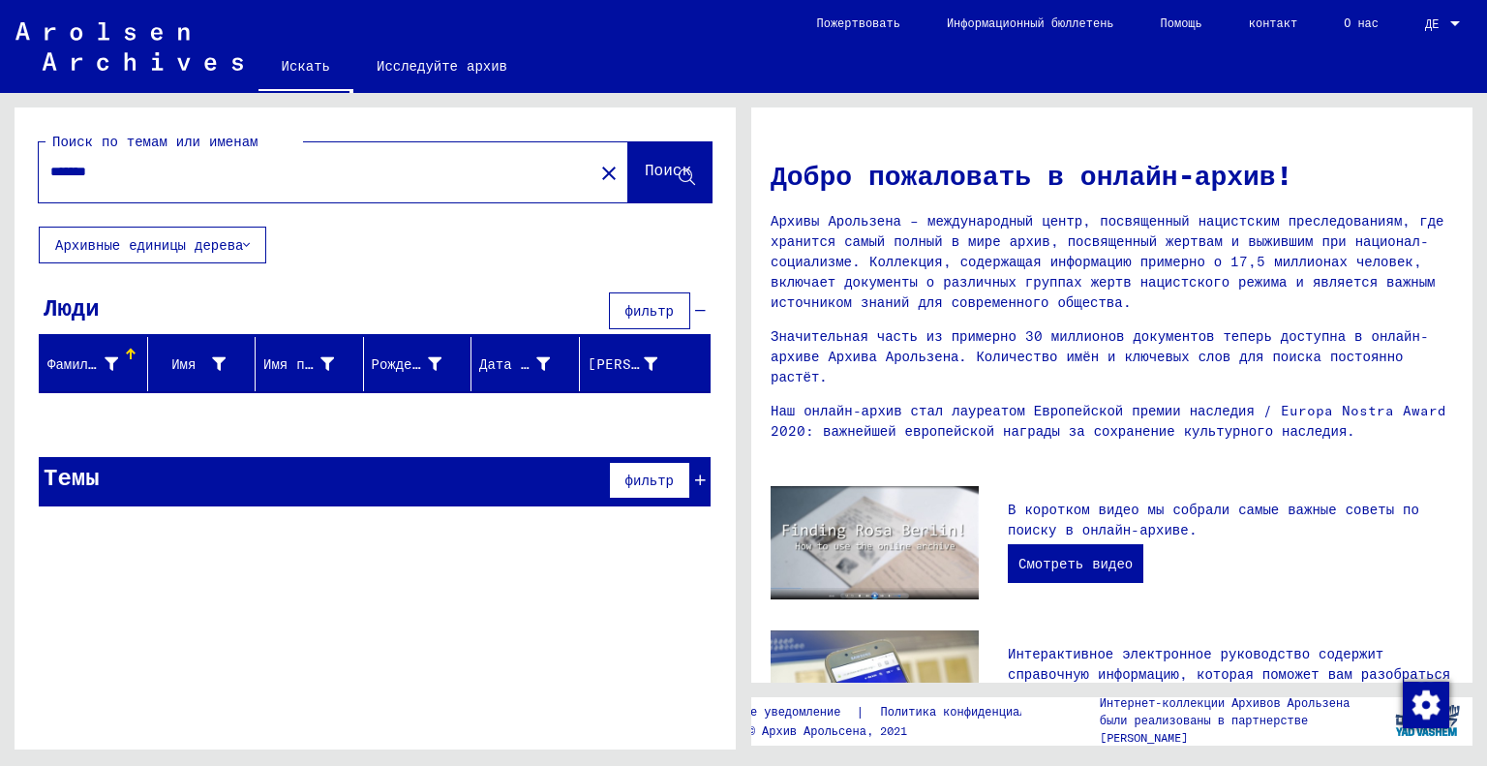
click at [120, 172] on input "*******" at bounding box center [310, 172] width 520 height 20
click at [598, 169] on mat-icon "close" at bounding box center [609, 173] width 23 height 23
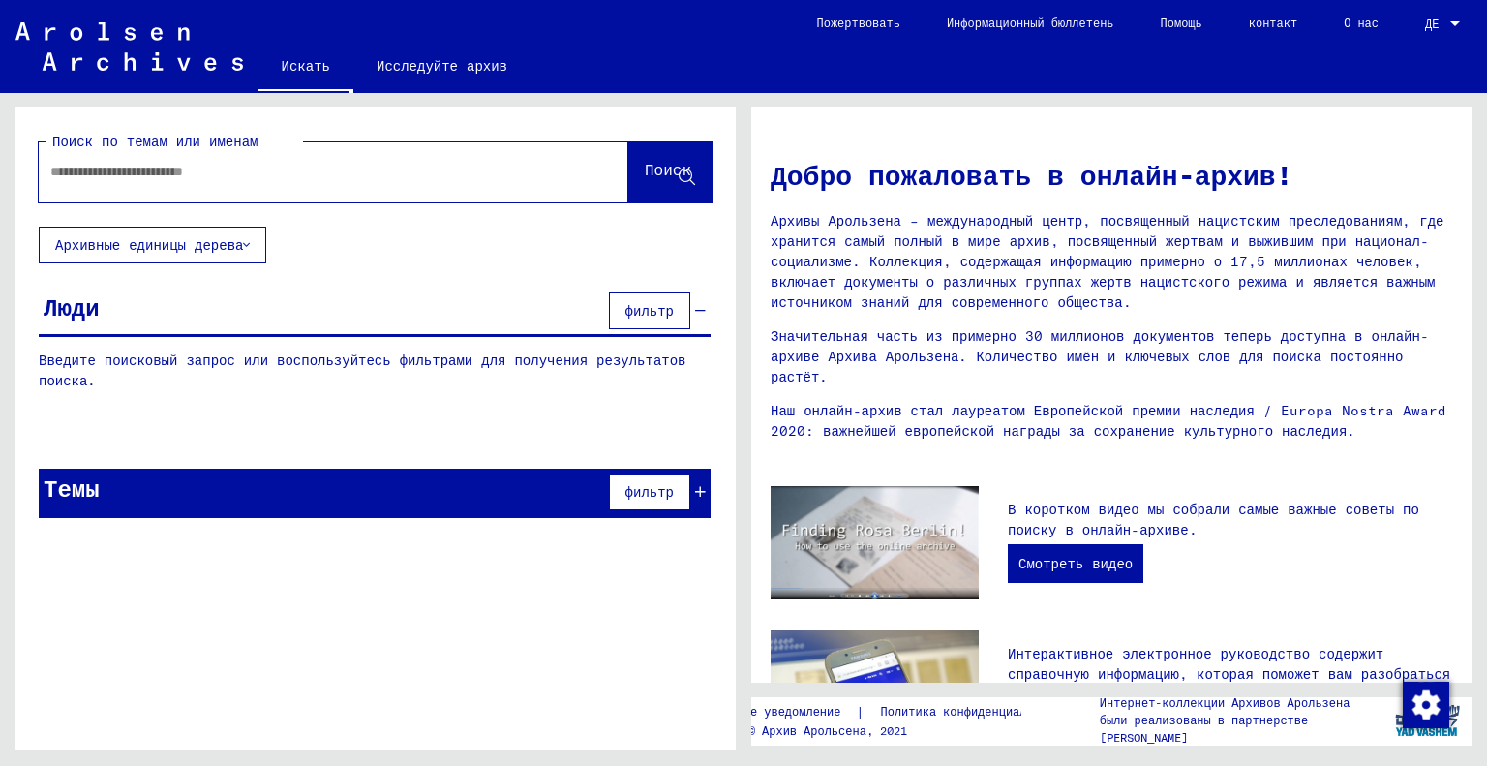
click at [259, 181] on input "text" at bounding box center [310, 172] width 520 height 20
paste input "**********"
click at [672, 174] on font "Поиск" at bounding box center [668, 169] width 46 height 19
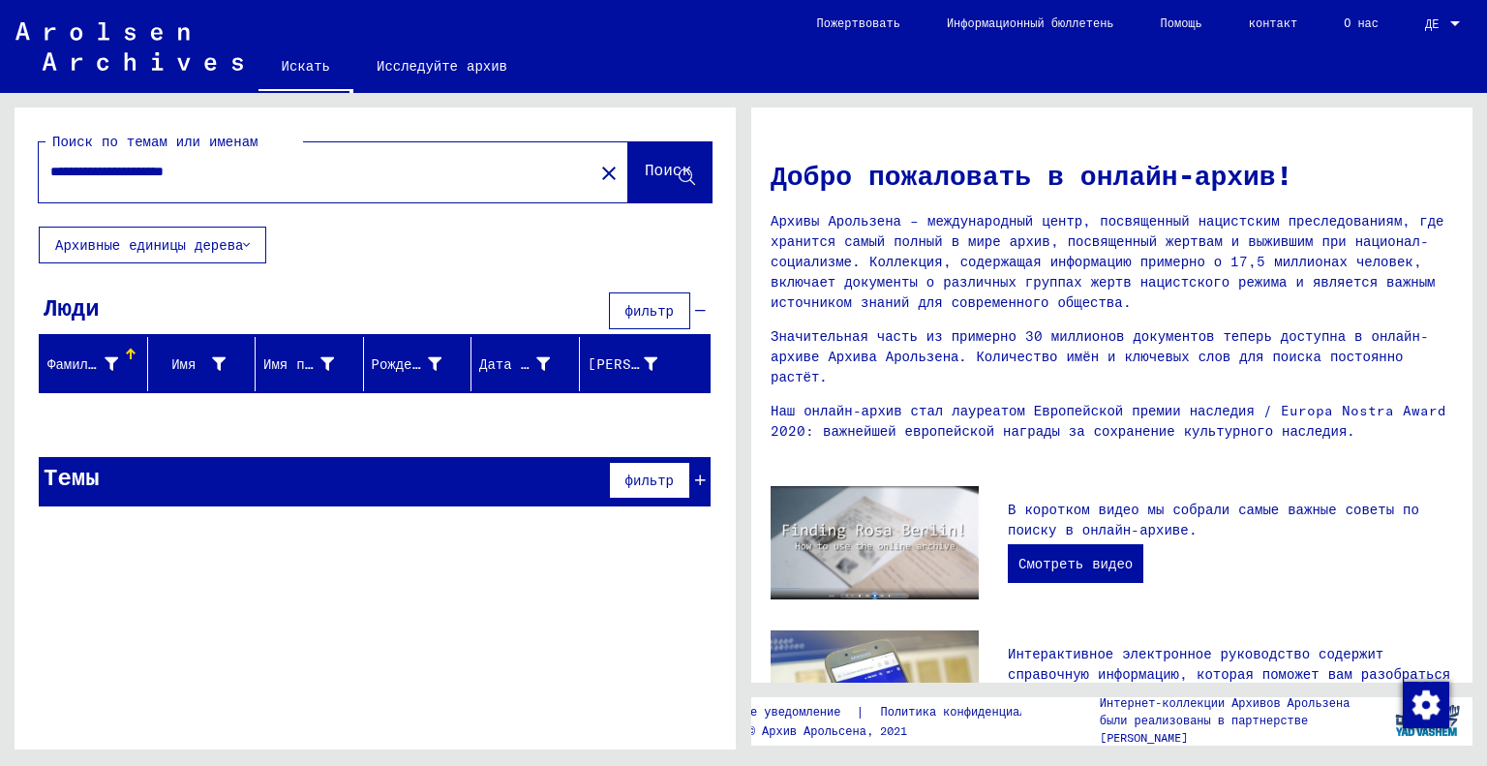
drag, startPoint x: 122, startPoint y: 172, endPoint x: 0, endPoint y: 170, distance: 122.0
click at [0, 170] on div "**********" at bounding box center [372, 421] width 744 height 657
type input "**********"
click at [598, 165] on mat-icon "close" at bounding box center [609, 173] width 23 height 23
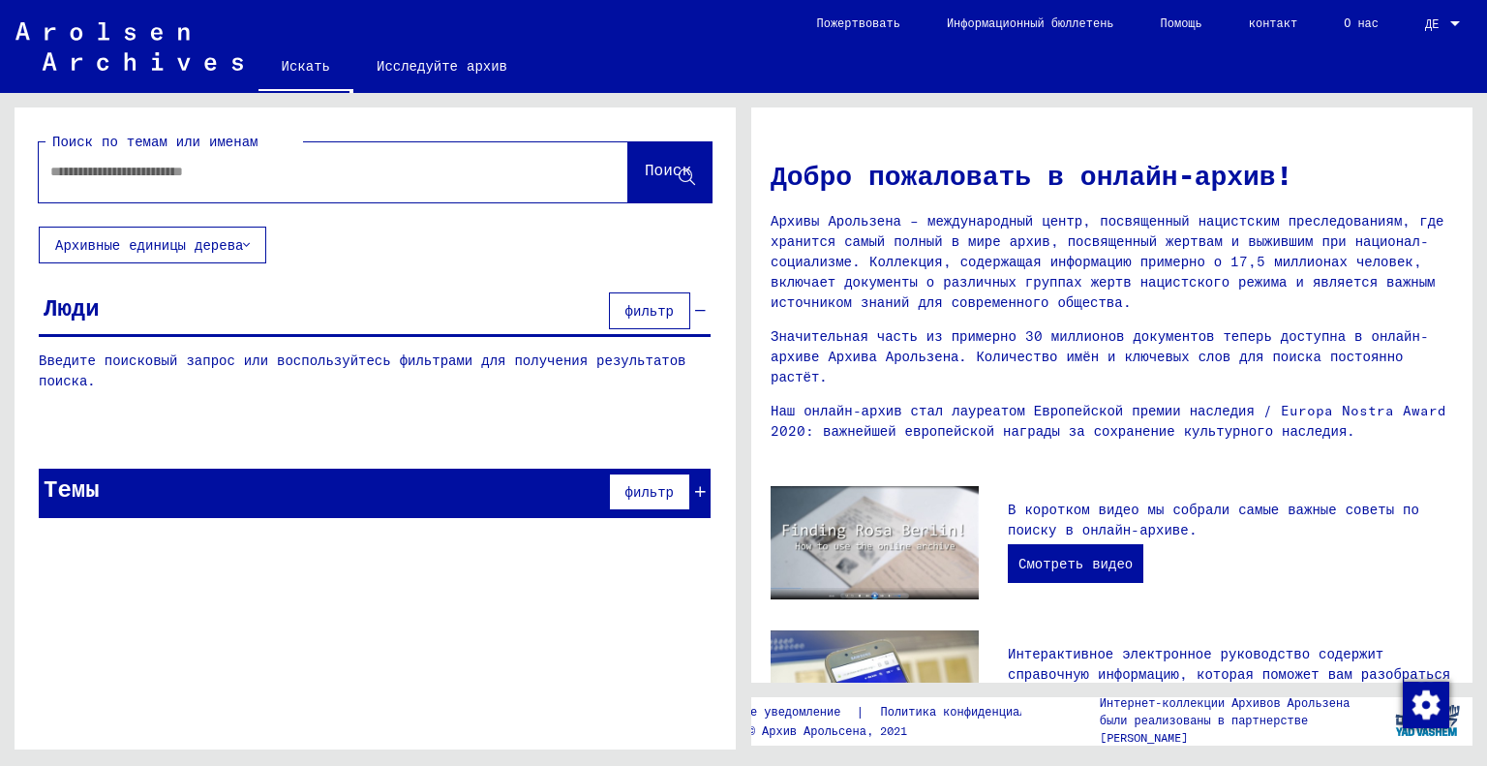
click at [383, 190] on div at bounding box center [305, 172] width 532 height 44
click at [329, 169] on input "text" at bounding box center [310, 172] width 520 height 20
paste input "**********"
type input "**********"
click at [664, 167] on font "Поиск" at bounding box center [668, 169] width 46 height 19
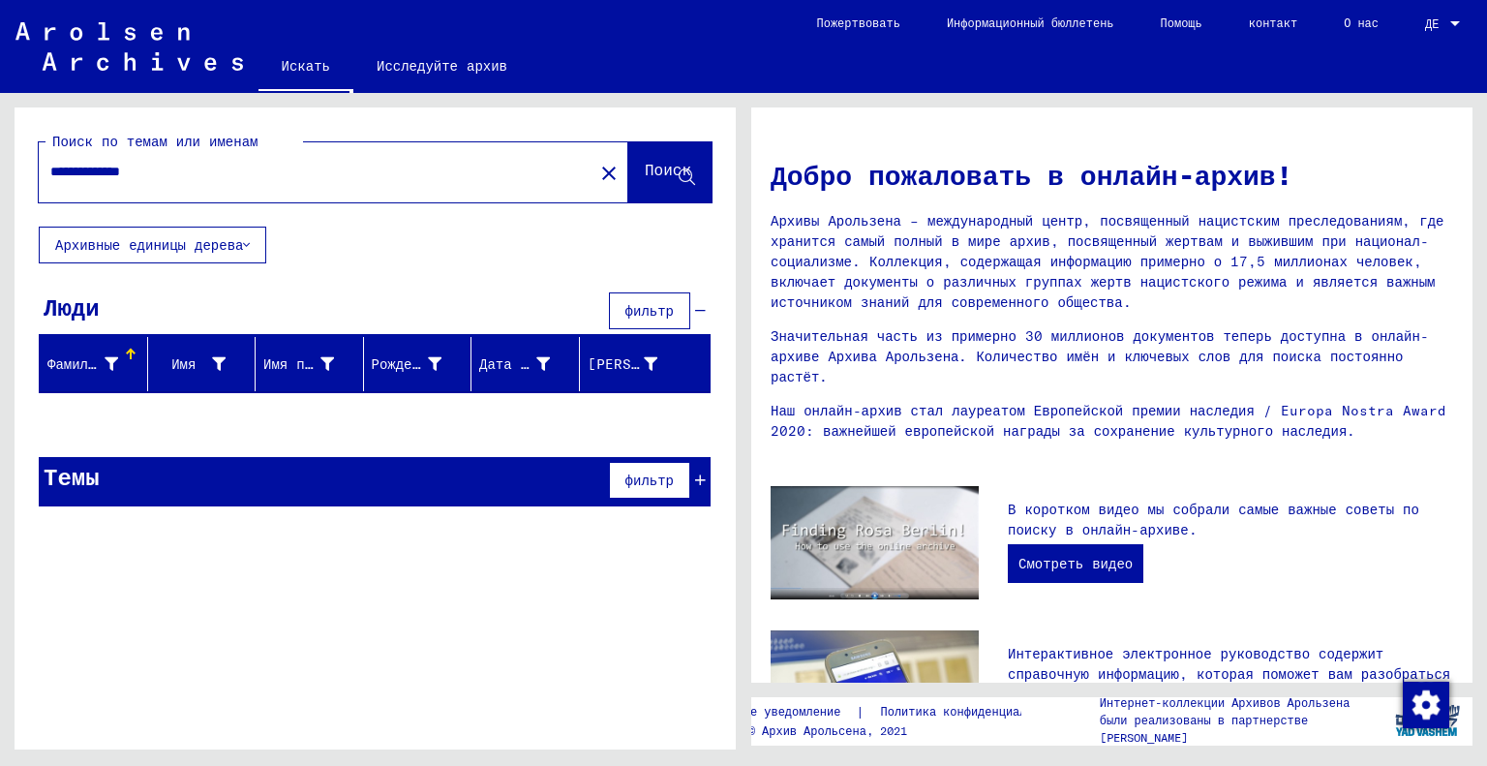
click at [240, 168] on input "**********" at bounding box center [310, 172] width 520 height 20
